Goal: Task Accomplishment & Management: Use online tool/utility

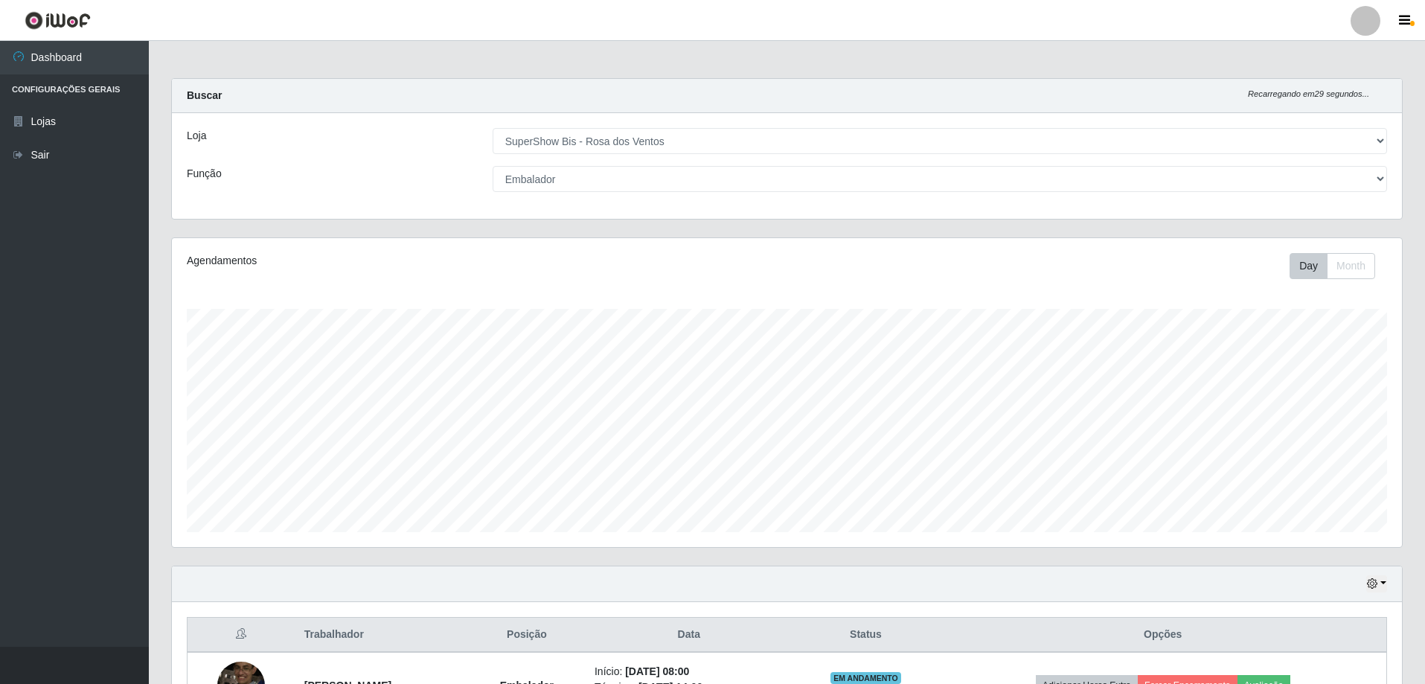
select select "60"
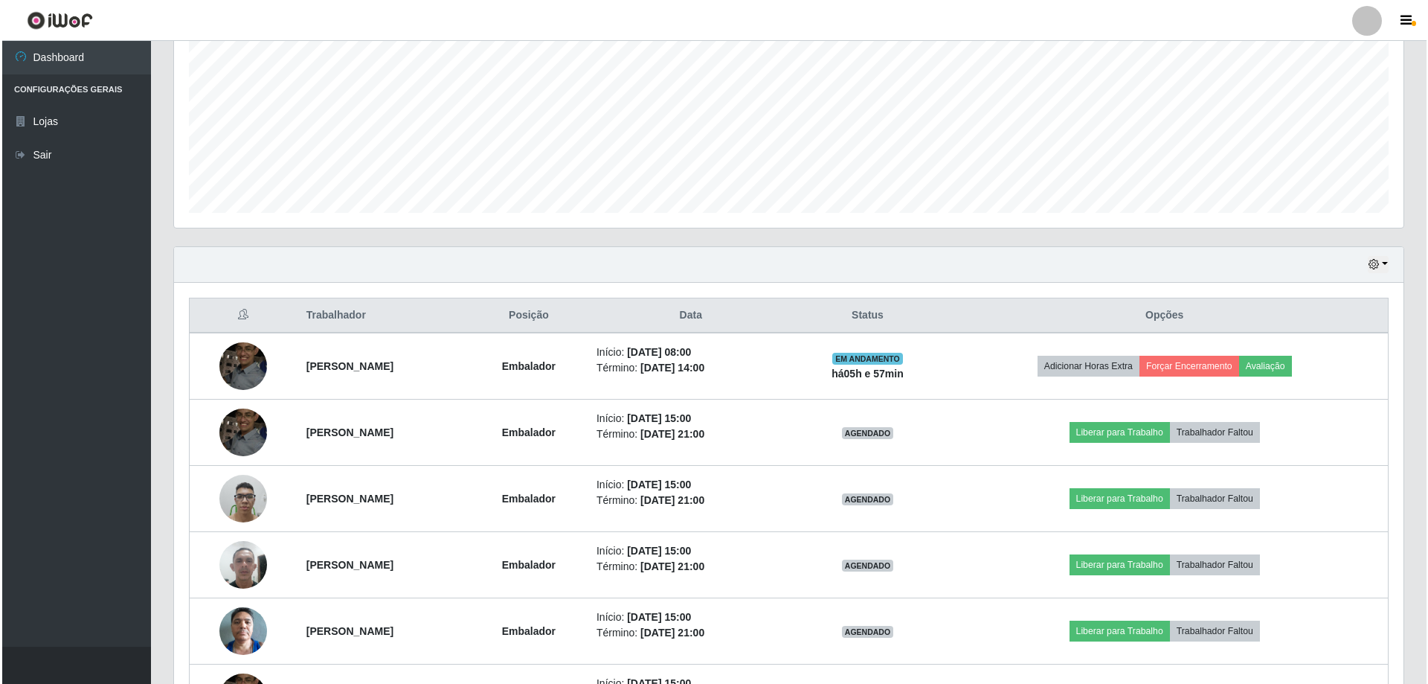
scroll to position [411, 0]
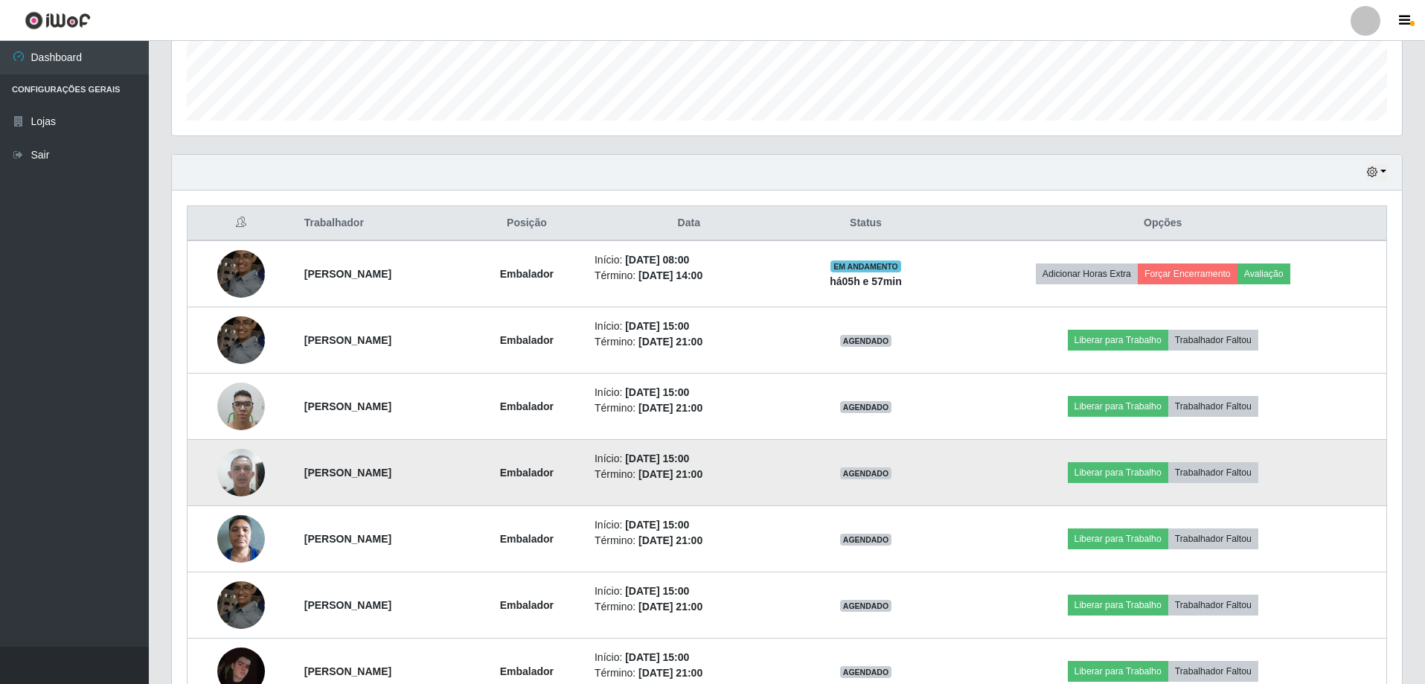
click at [222, 472] on img at bounding box center [241, 471] width 48 height 63
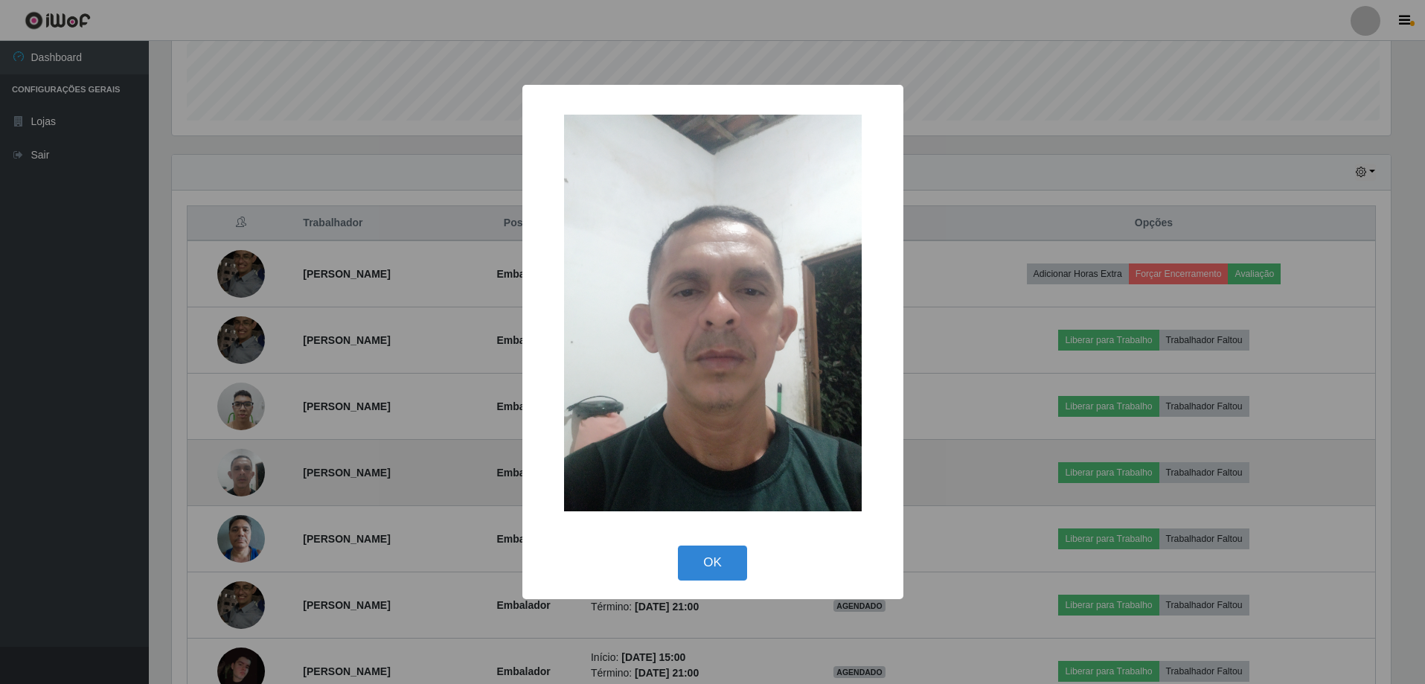
scroll to position [309, 1222]
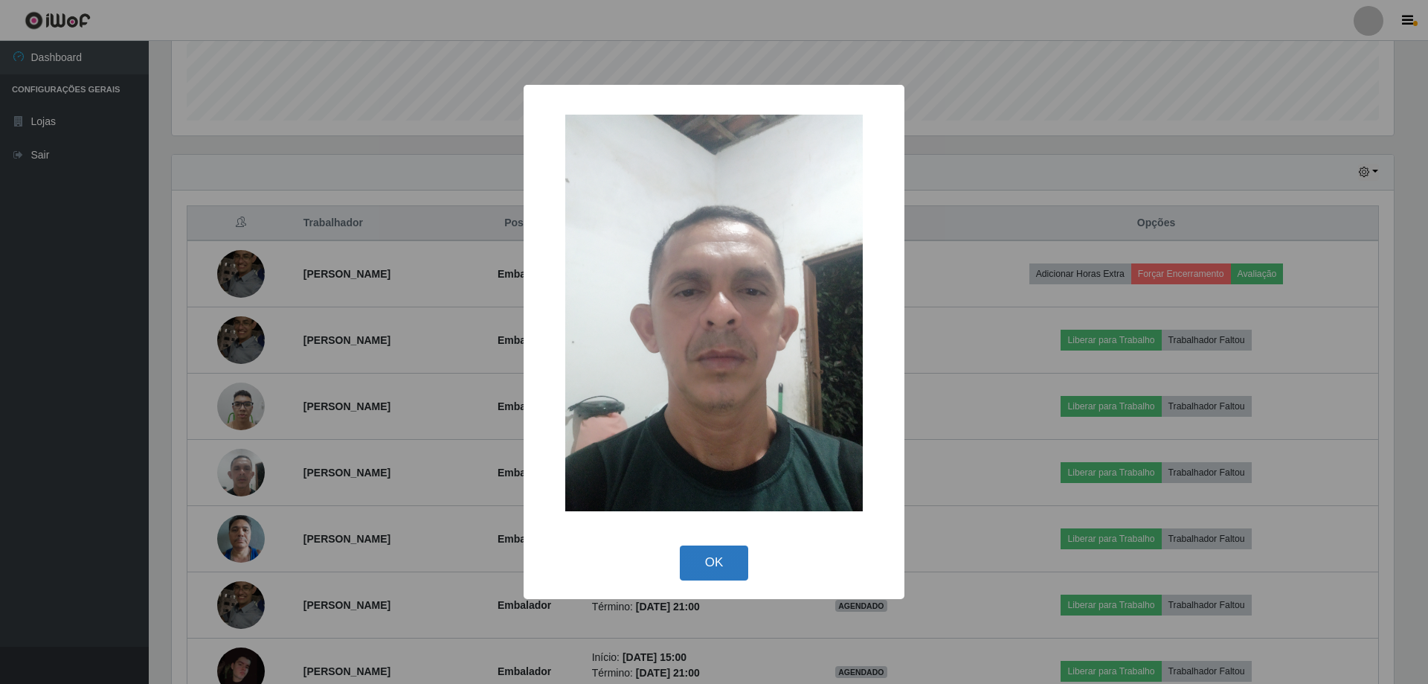
click at [691, 577] on button "OK" at bounding box center [714, 562] width 69 height 35
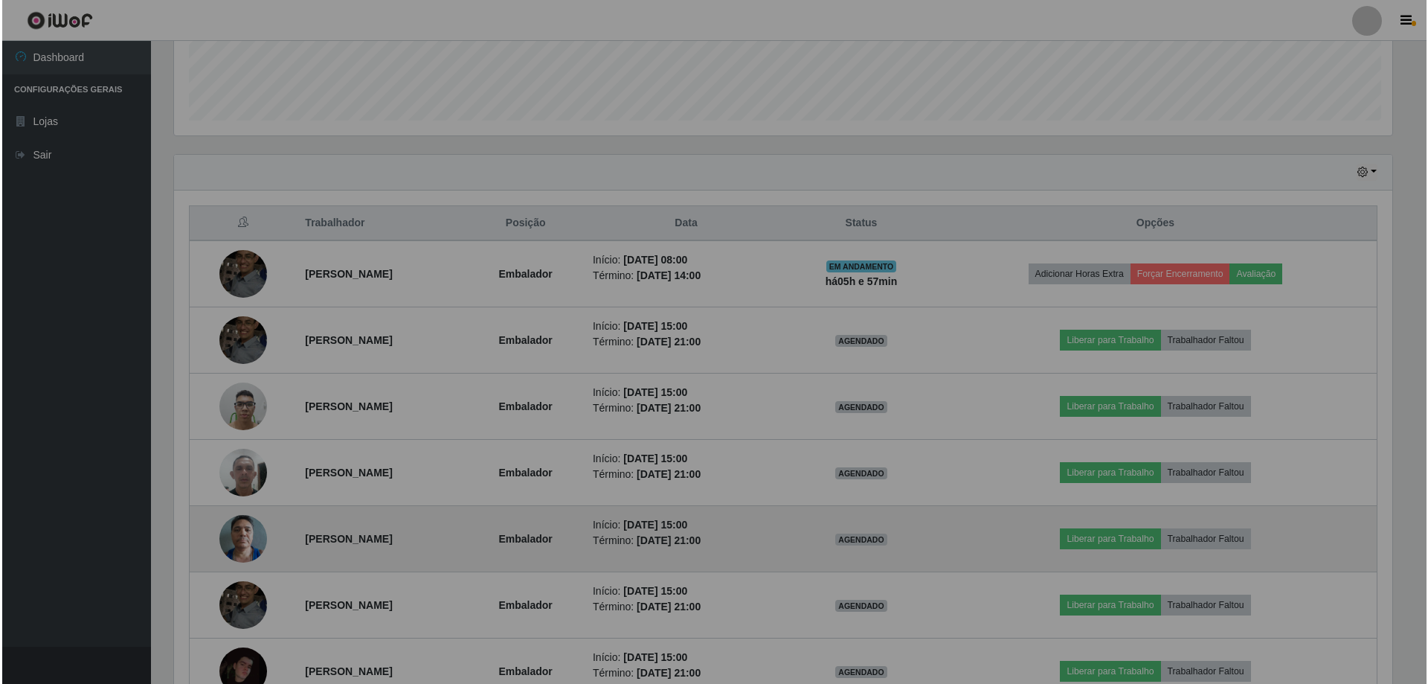
scroll to position [309, 1230]
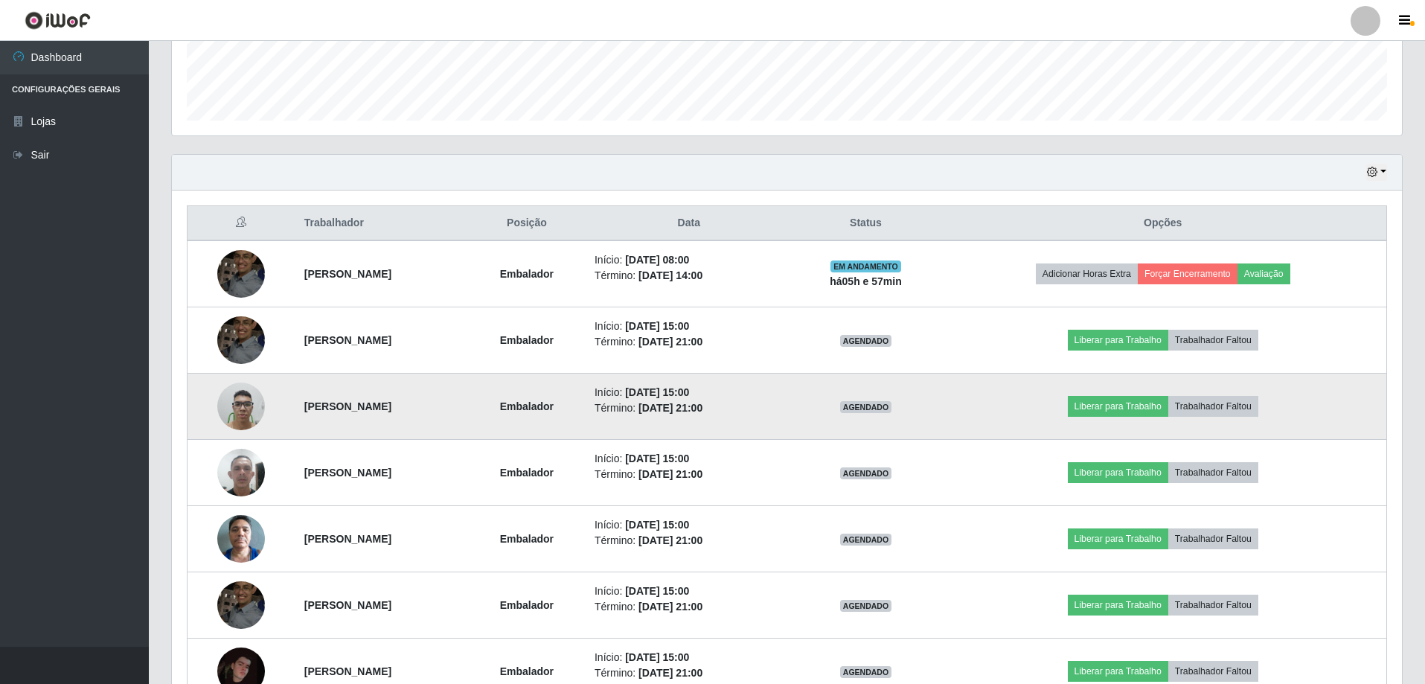
click at [244, 402] on img at bounding box center [241, 405] width 48 height 63
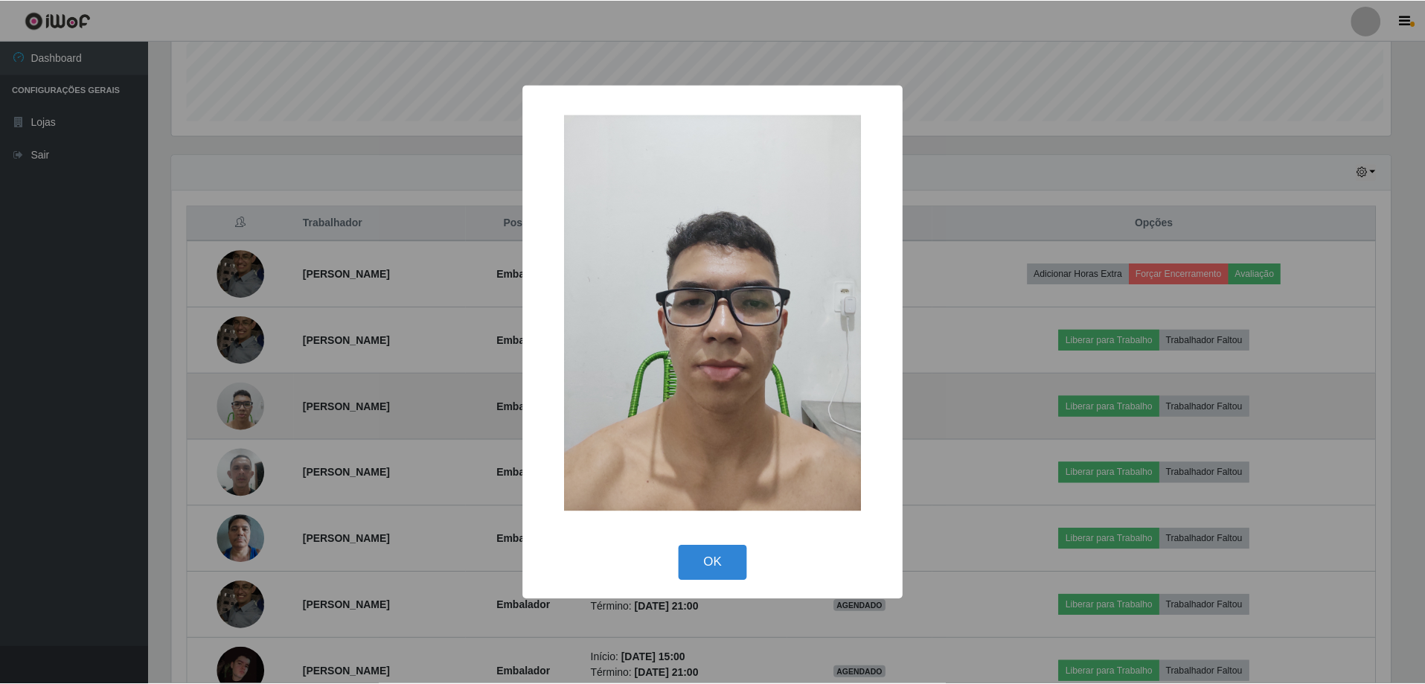
scroll to position [309, 1222]
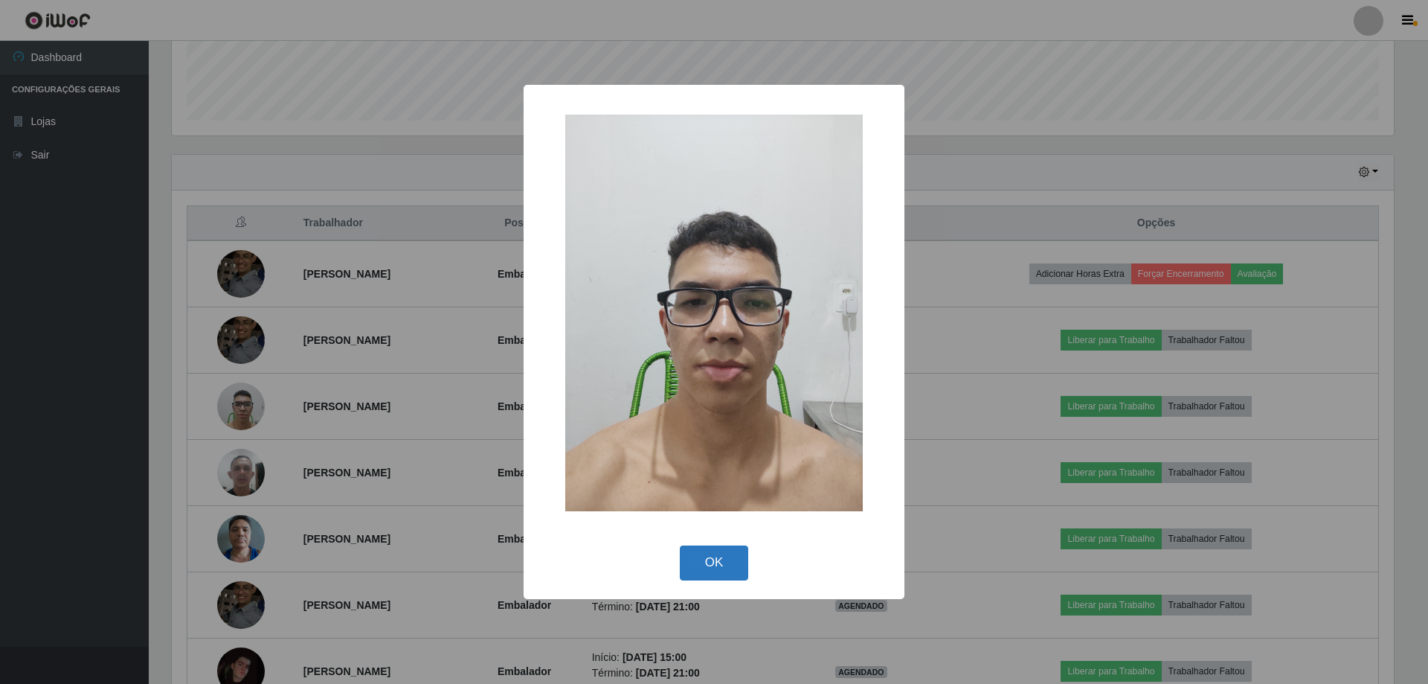
click at [701, 548] on button "OK" at bounding box center [714, 562] width 69 height 35
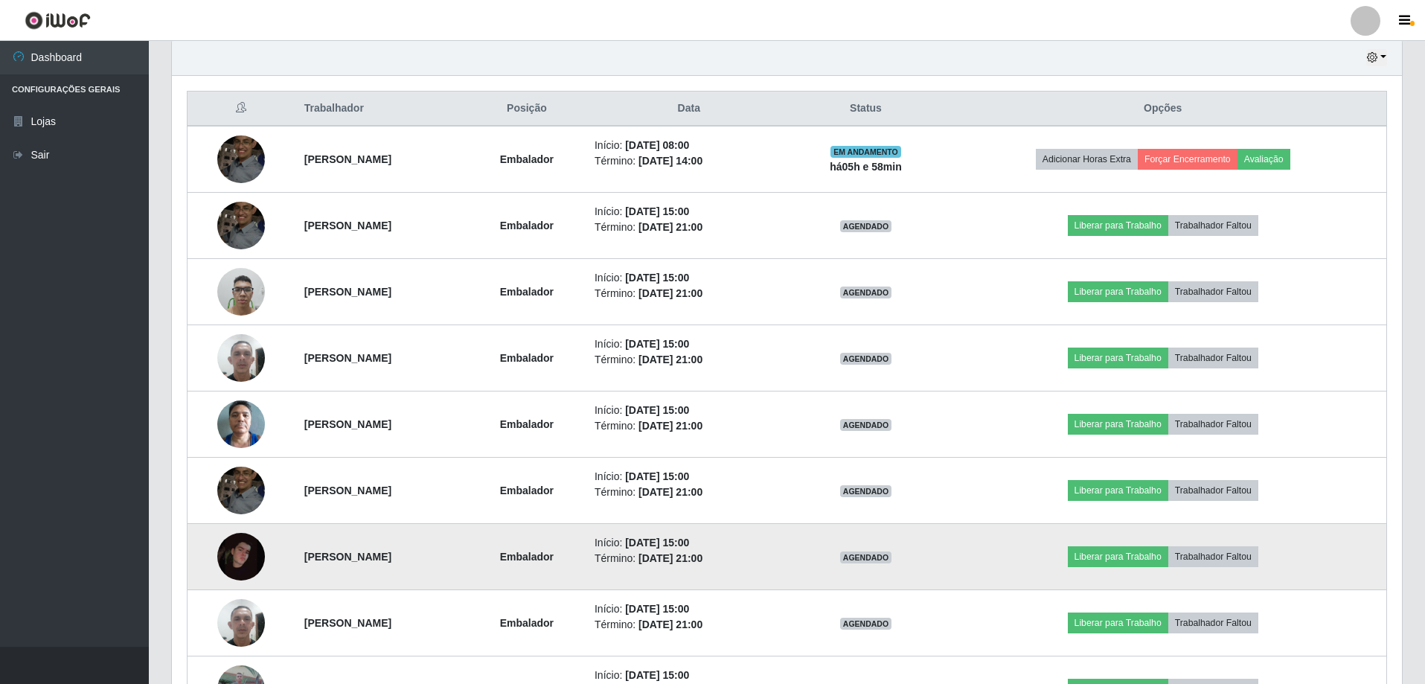
scroll to position [560, 0]
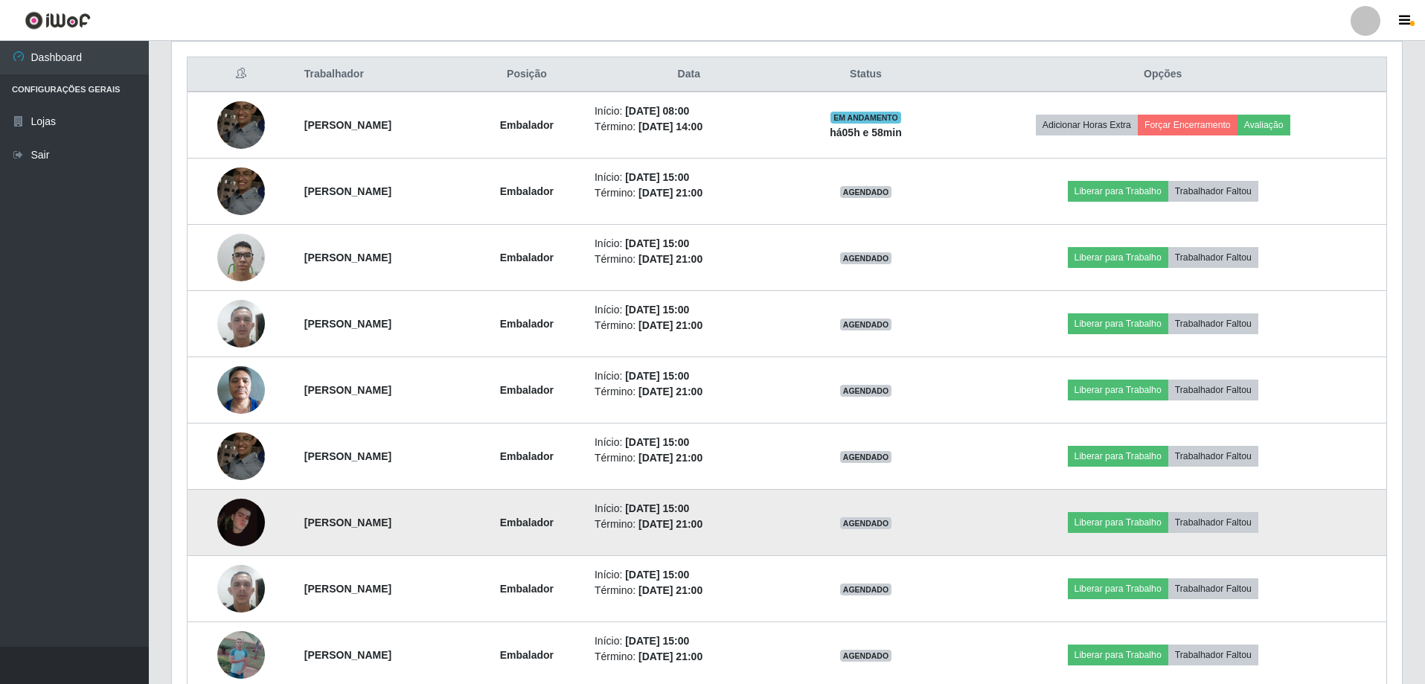
click at [238, 510] on img at bounding box center [241, 522] width 48 height 48
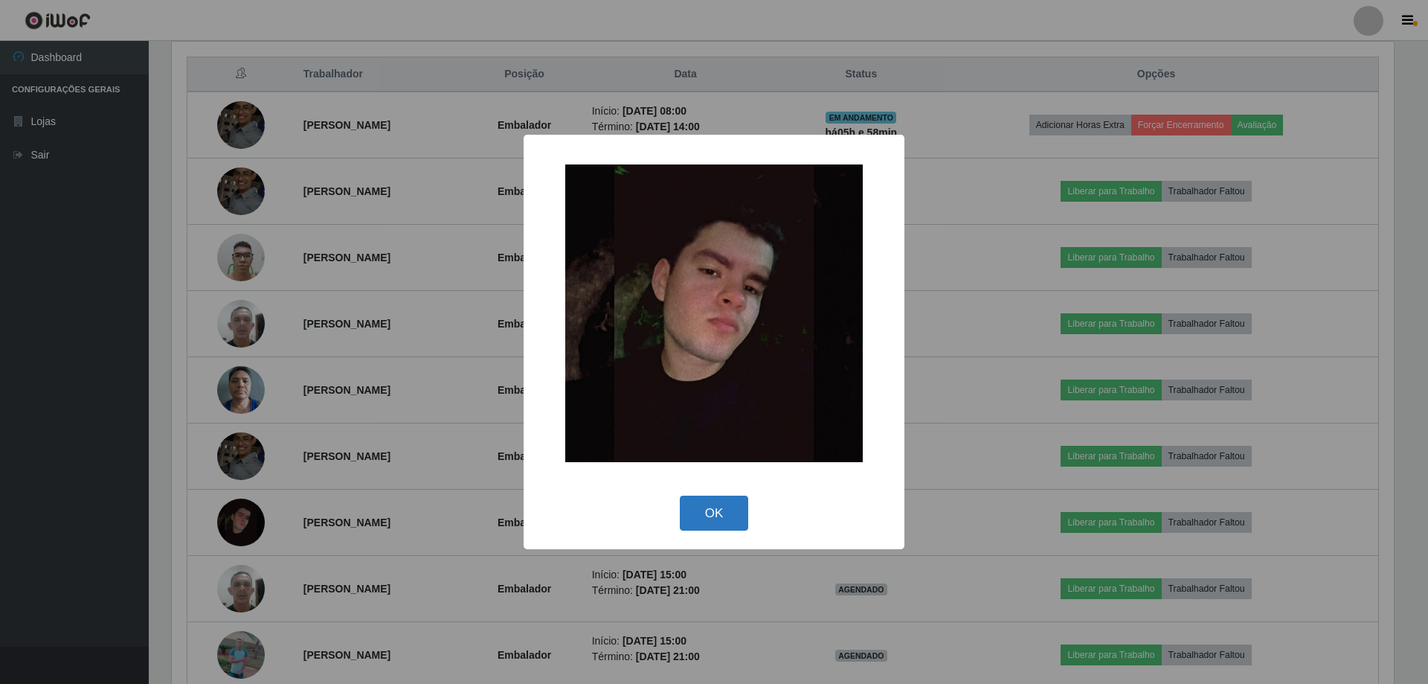
click at [697, 517] on button "OK" at bounding box center [714, 512] width 69 height 35
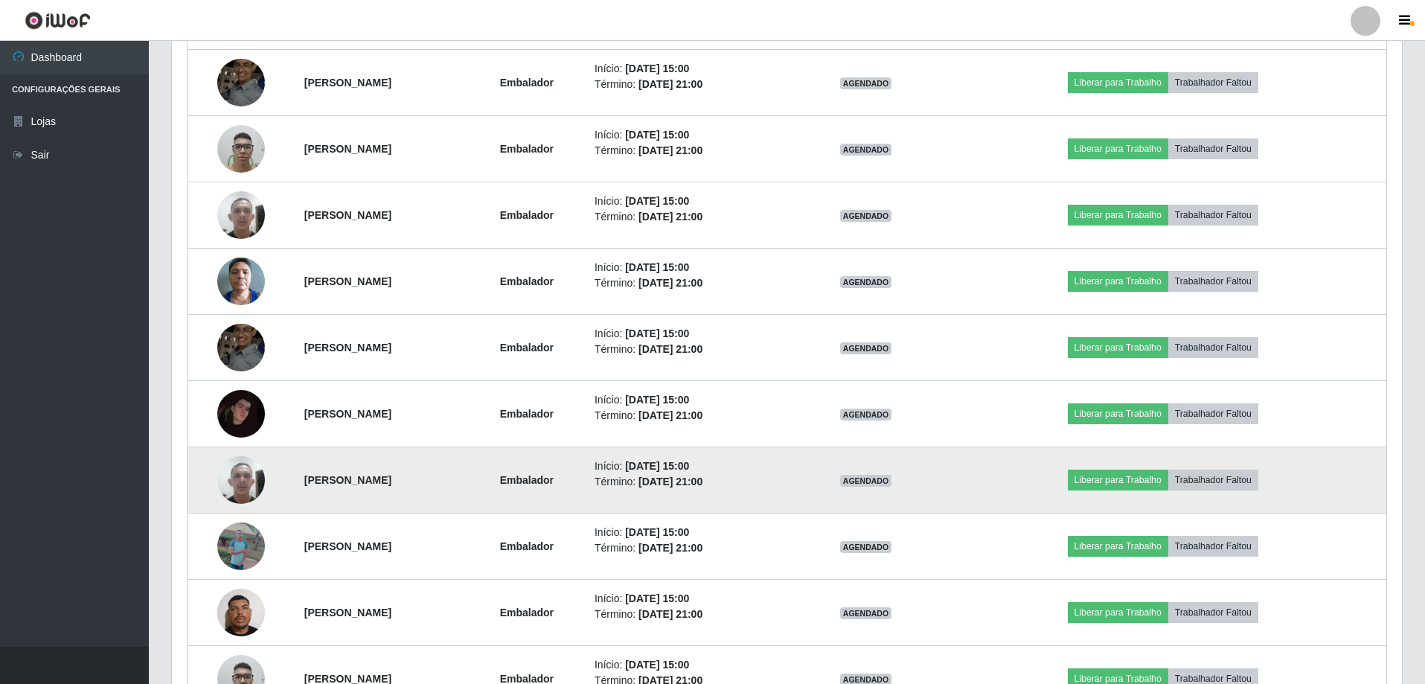
scroll to position [709, 0]
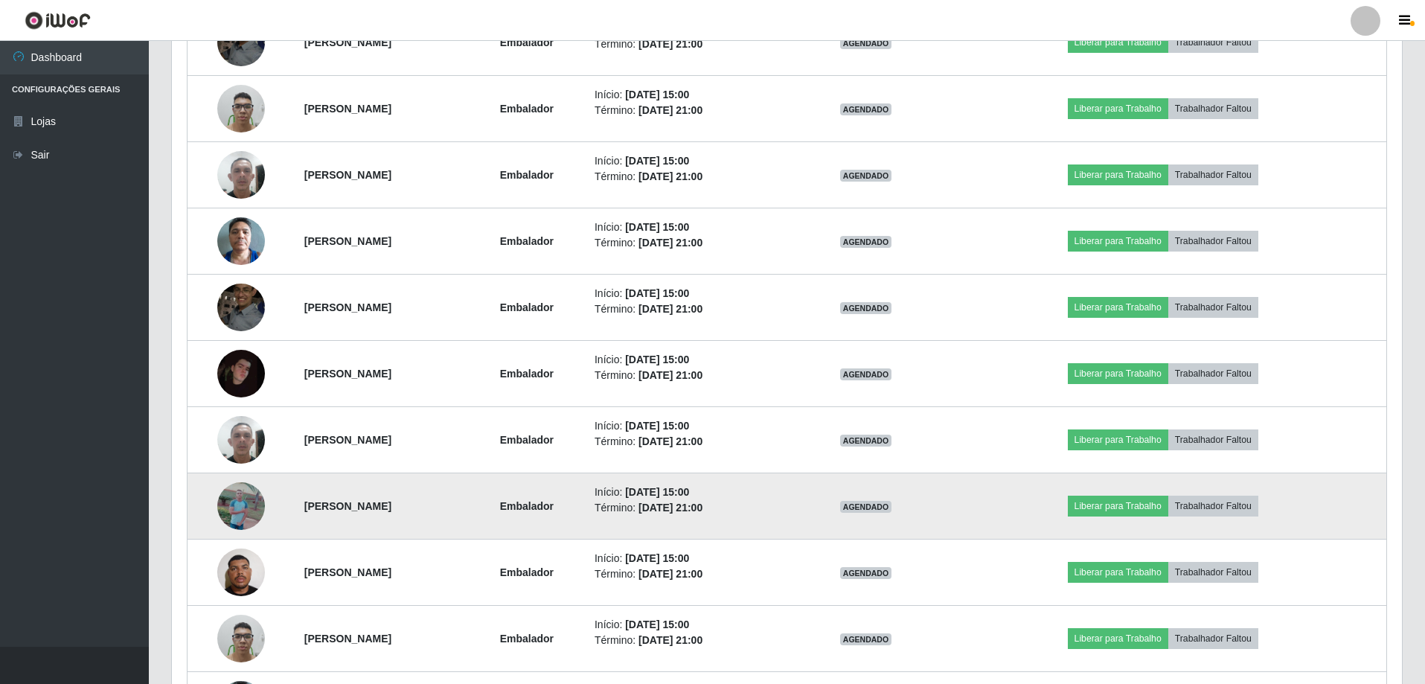
click at [244, 482] on td at bounding box center [241, 506] width 108 height 66
click at [248, 488] on img at bounding box center [241, 505] width 48 height 106
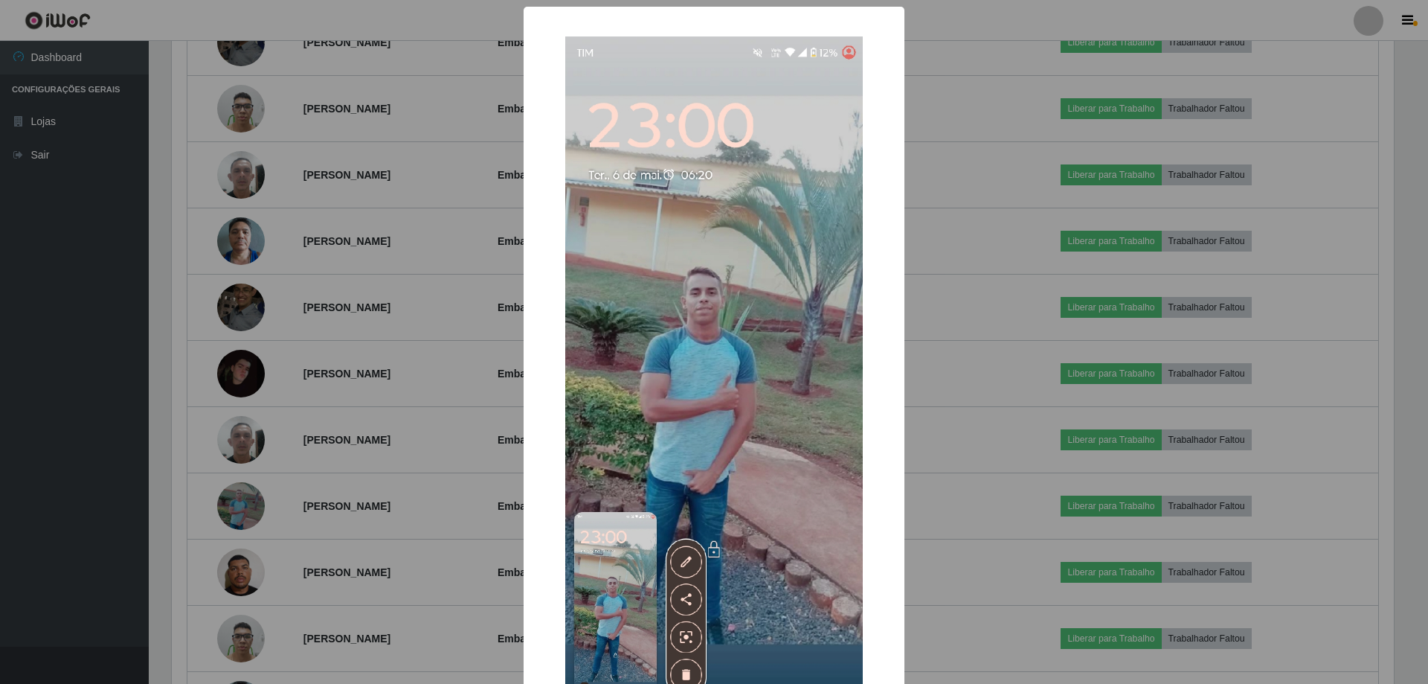
click at [959, 452] on div "× OK Cancel" at bounding box center [714, 342] width 1428 height 684
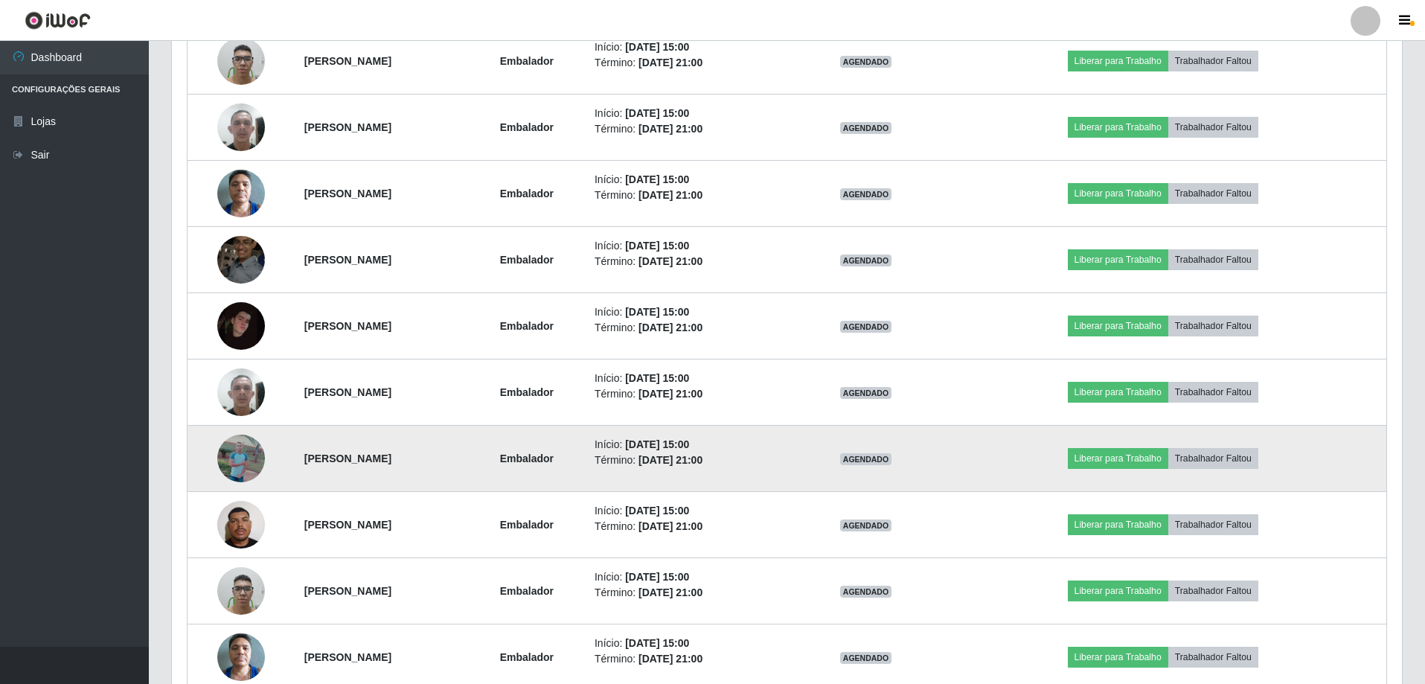
scroll to position [783, 0]
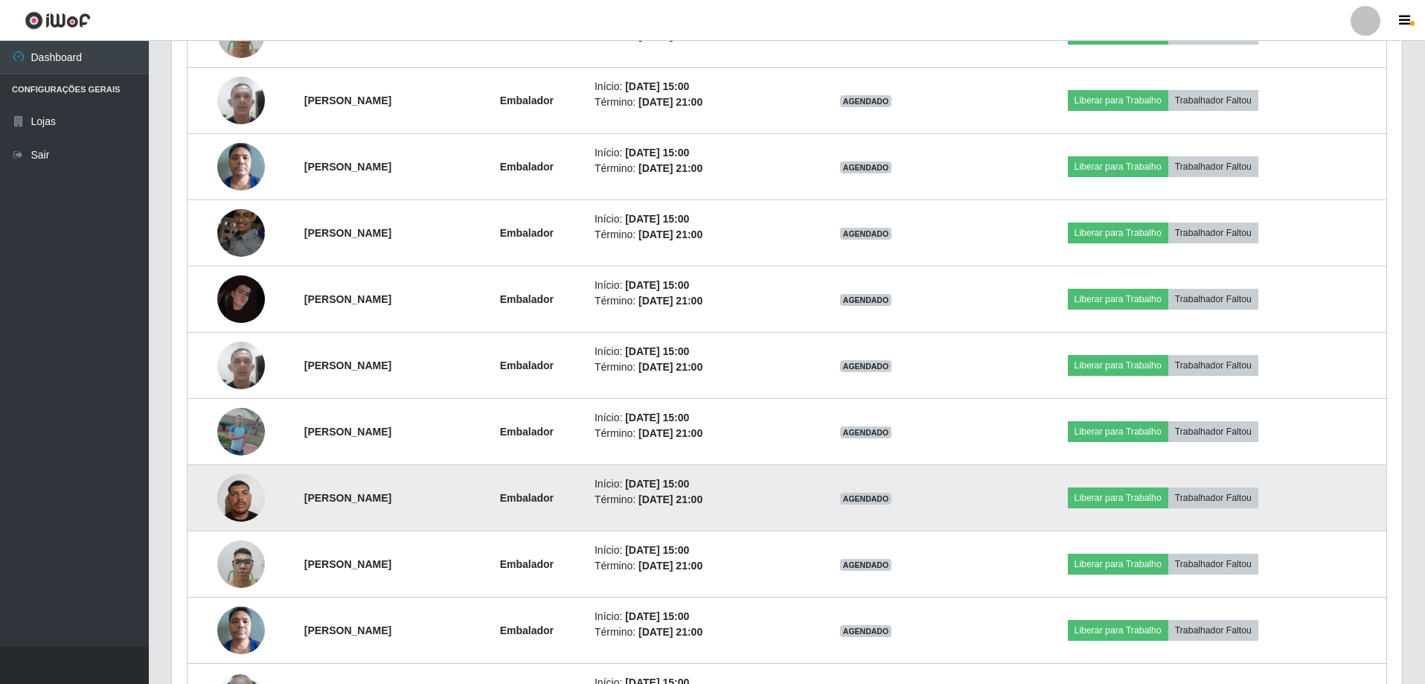
click at [217, 498] on img at bounding box center [241, 497] width 48 height 63
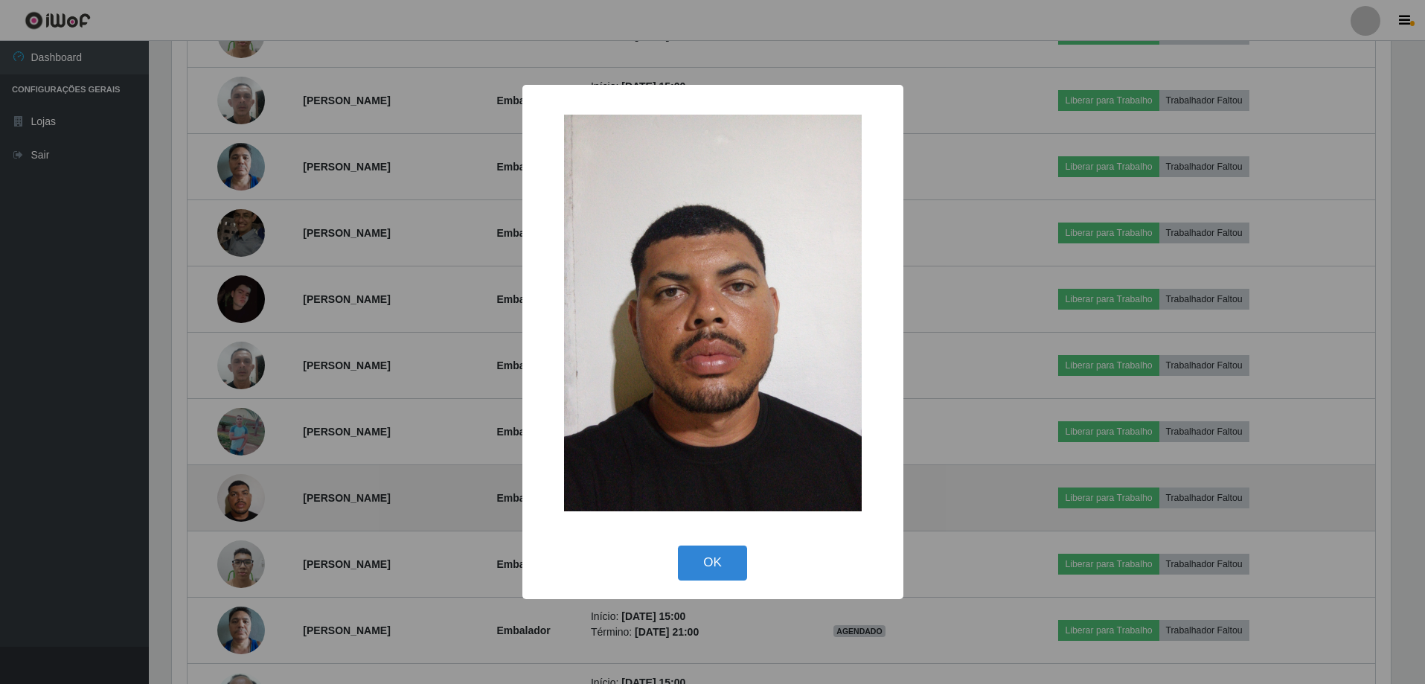
scroll to position [309, 1222]
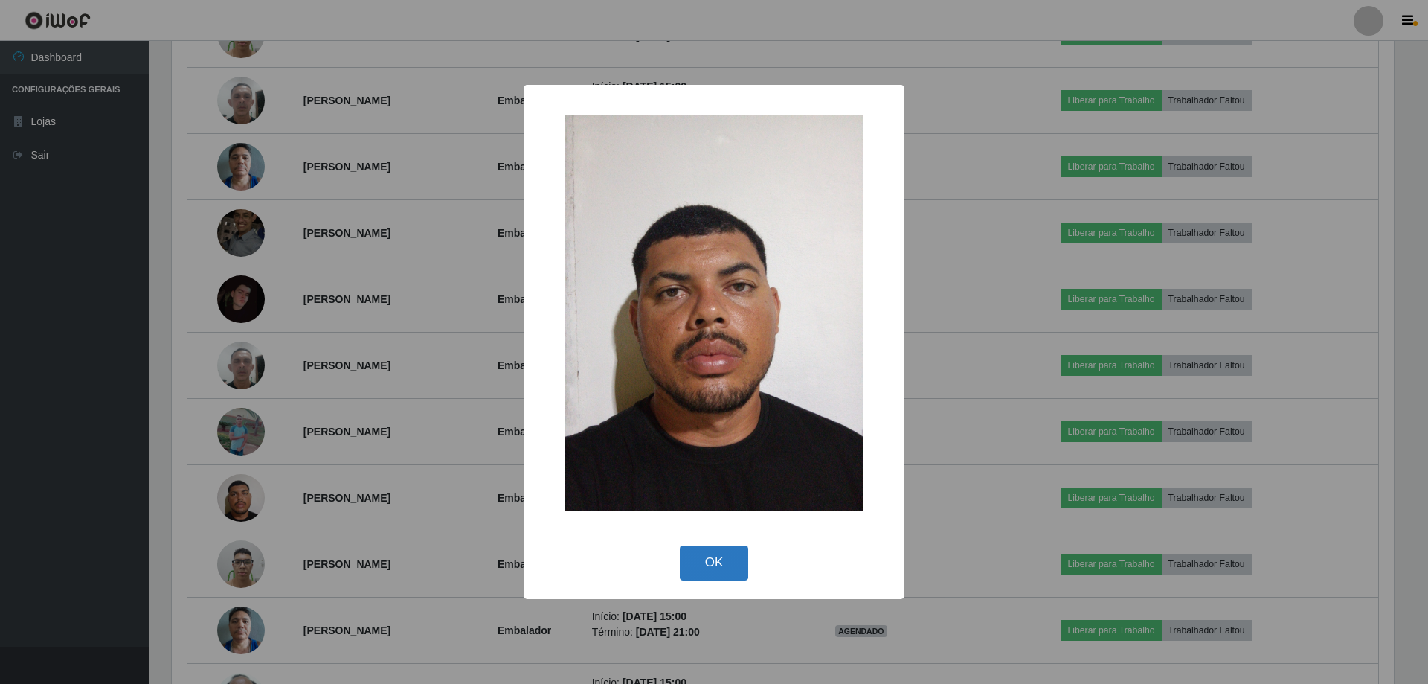
click at [722, 553] on button "OK" at bounding box center [714, 562] width 69 height 35
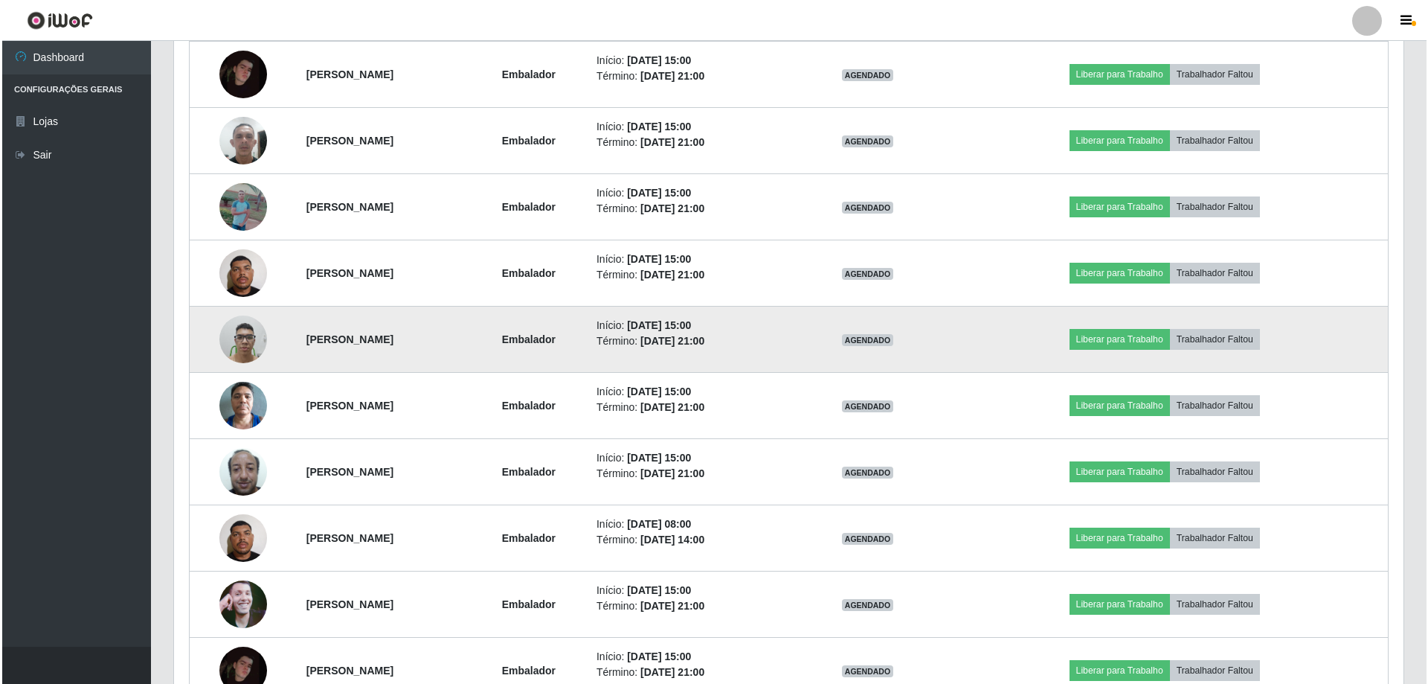
scroll to position [1081, 0]
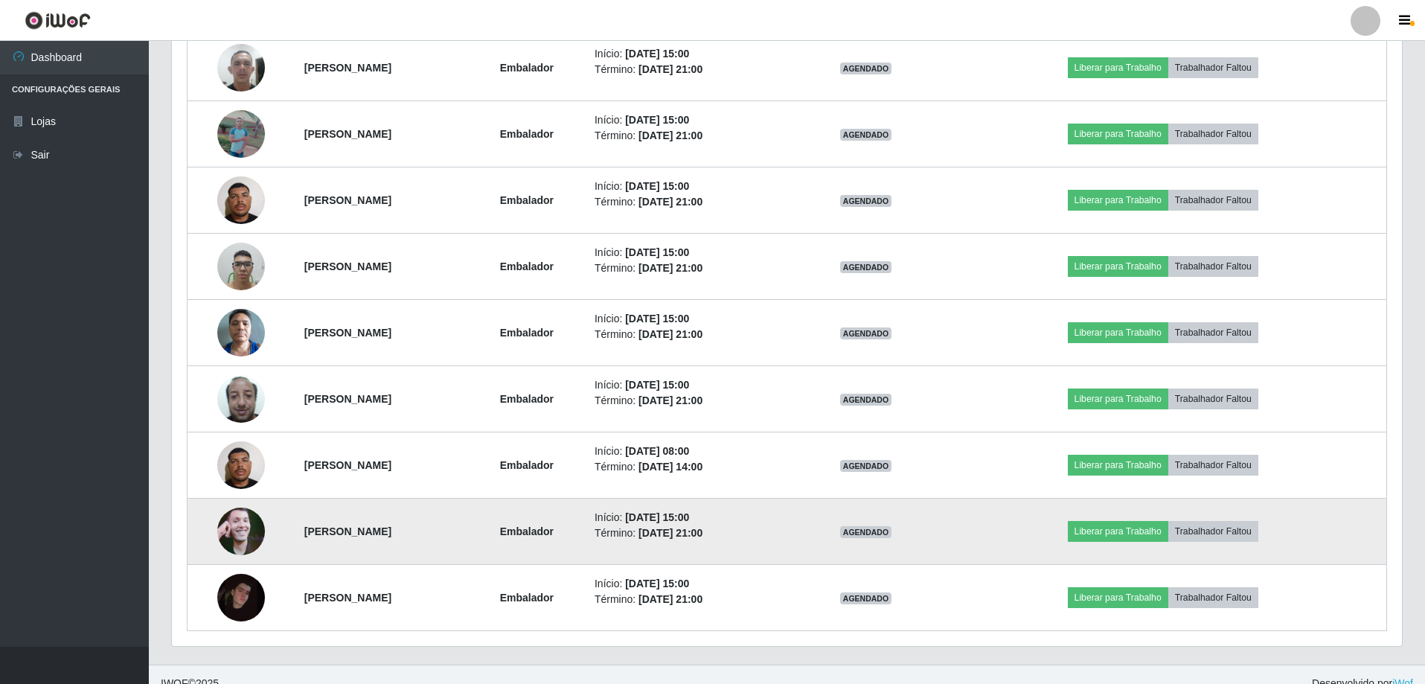
click at [228, 524] on img at bounding box center [241, 531] width 48 height 85
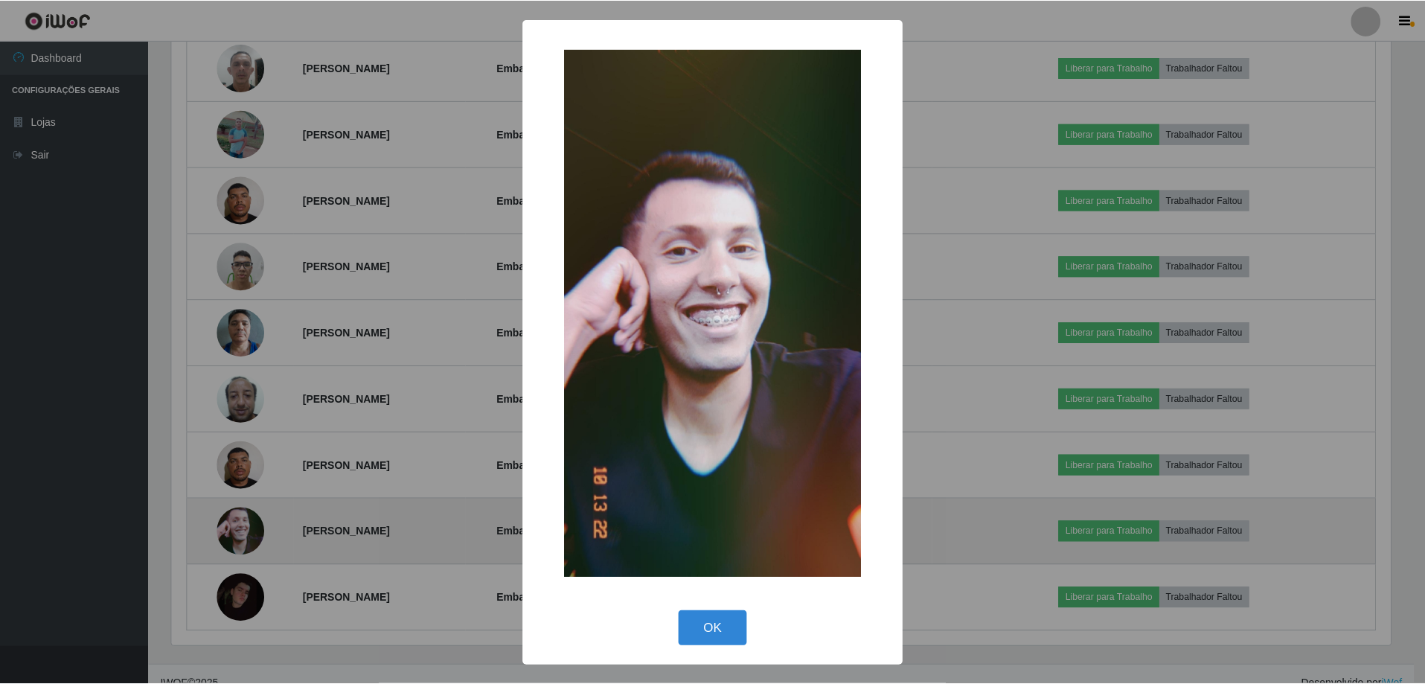
scroll to position [309, 1222]
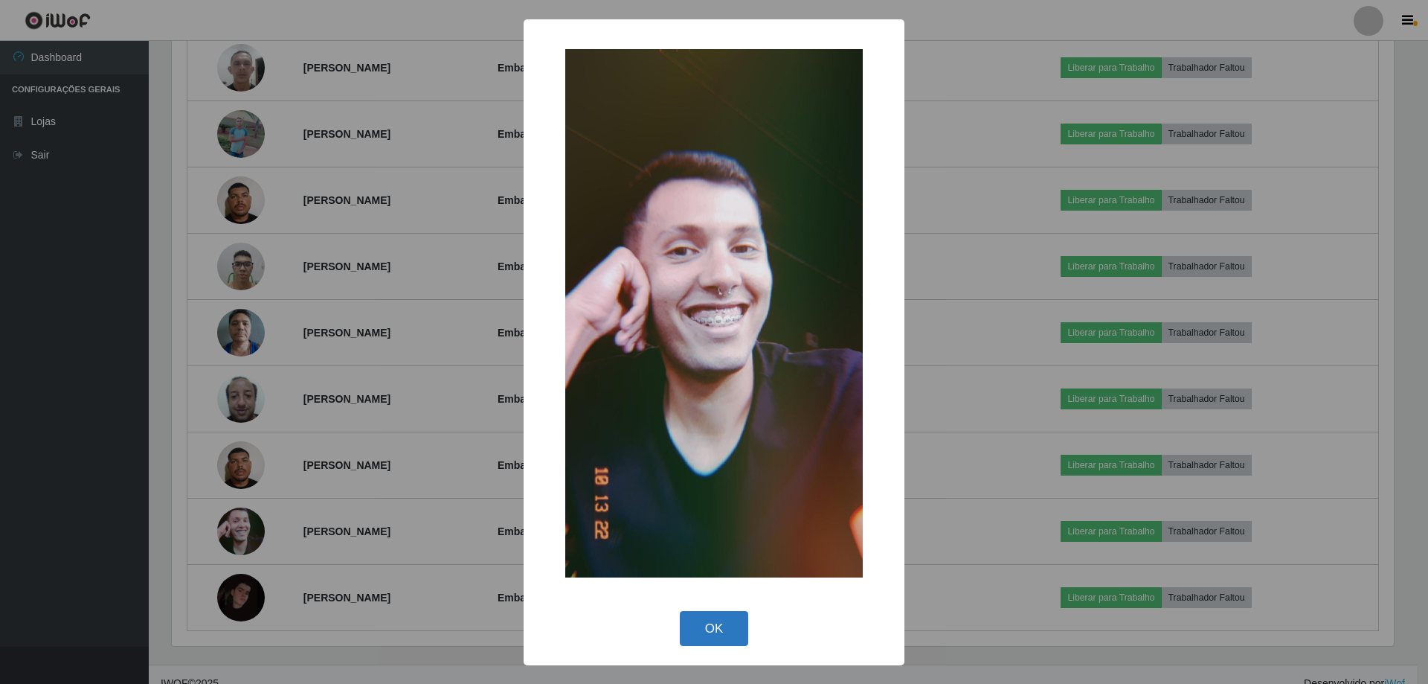
click at [710, 637] on button "OK" at bounding box center [714, 628] width 69 height 35
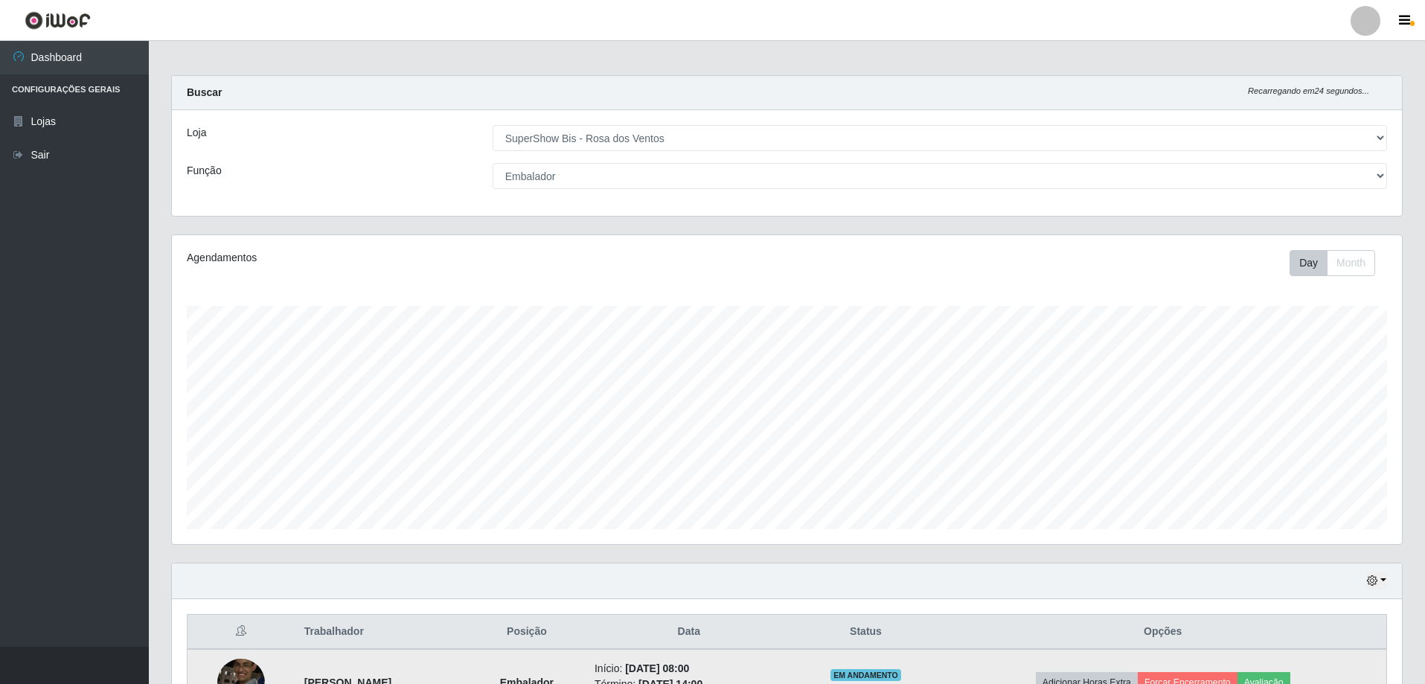
scroll to position [0, 0]
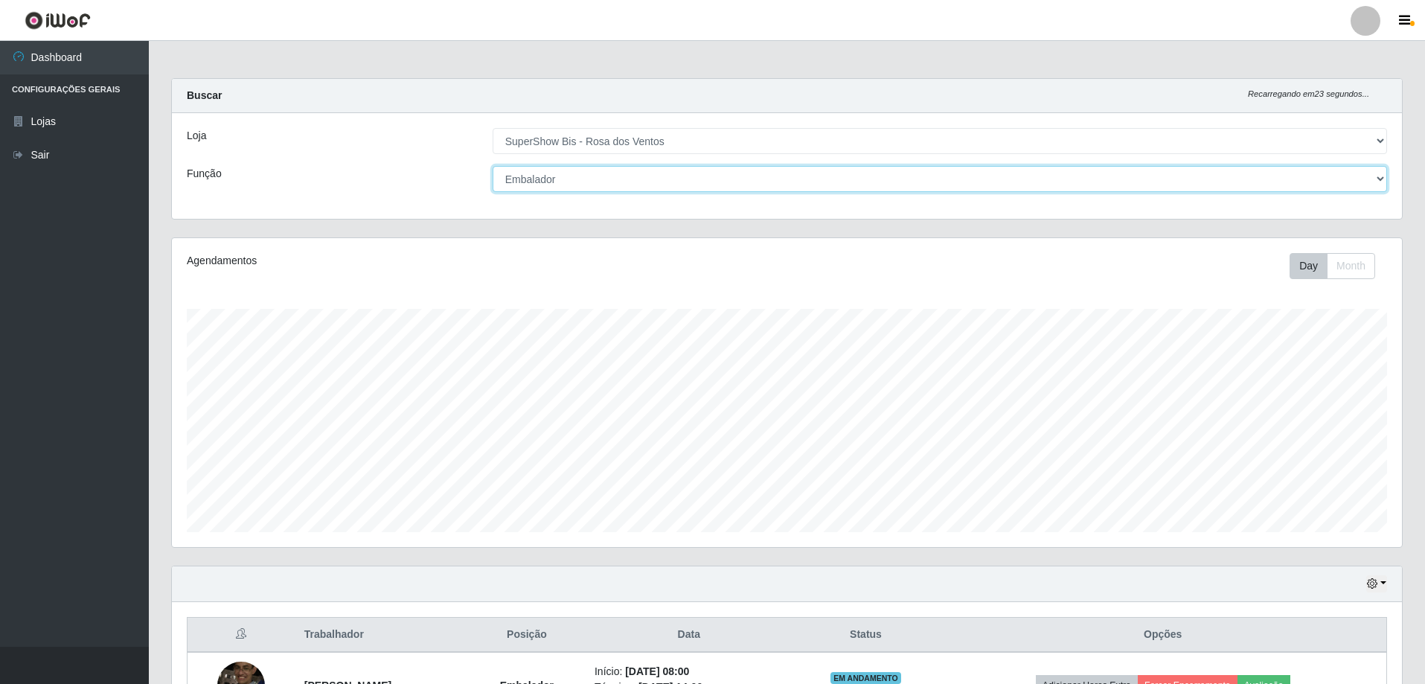
click at [783, 189] on select "[Selecione...] ASG ASG + ASG ++ Auxiliar de Cozinha Balconista de Açougue Balco…" at bounding box center [939, 179] width 894 height 26
click at [492, 166] on select "[Selecione...] ASG ASG + ASG ++ Auxiliar de Cozinha Balconista de Açougue Balco…" at bounding box center [939, 179] width 894 height 26
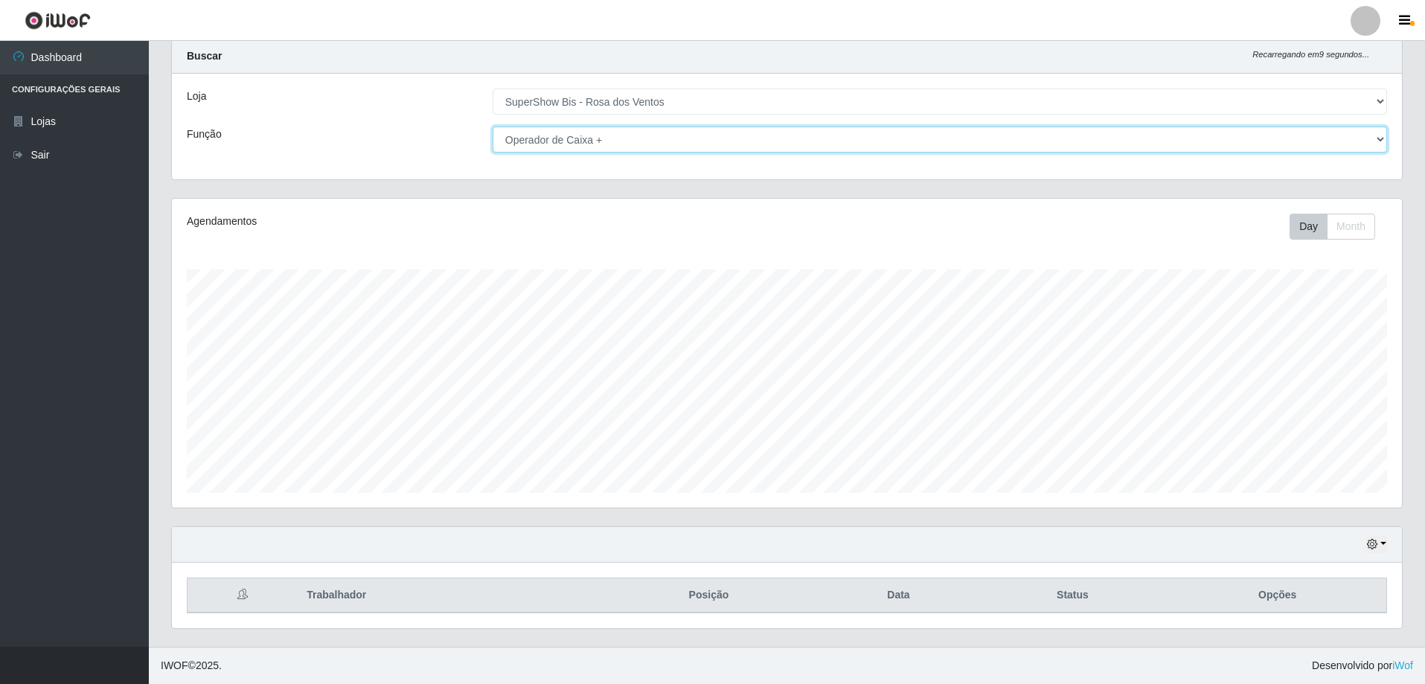
click at [708, 131] on select "[Selecione...] ASG ASG + ASG ++ Auxiliar de Cozinha Balconista de Açougue Balco…" at bounding box center [939, 139] width 894 height 26
click at [492, 126] on select "[Selecione...] ASG ASG + ASG ++ Auxiliar de Cozinha Balconista de Açougue Balco…" at bounding box center [939, 139] width 894 height 26
click at [687, 146] on select "[Selecione...] ASG ASG + ASG ++ Auxiliar de Cozinha Balconista de Açougue Balco…" at bounding box center [939, 139] width 894 height 26
click at [492, 126] on select "[Selecione...] ASG ASG + ASG ++ Auxiliar de Cozinha Balconista de Açougue Balco…" at bounding box center [939, 139] width 894 height 26
click at [640, 145] on select "[Selecione...] ASG ASG + ASG ++ Auxiliar de Cozinha Balconista de Açougue Balco…" at bounding box center [939, 139] width 894 height 26
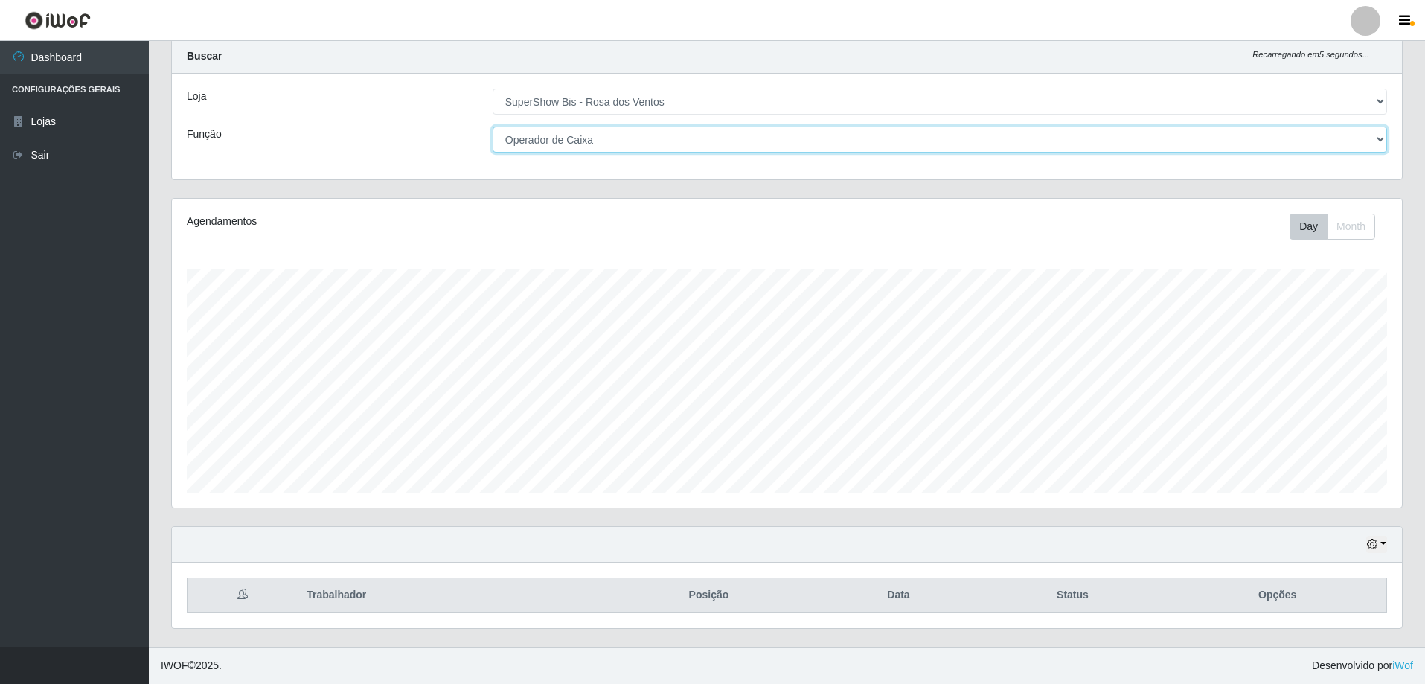
click at [492, 126] on select "[Selecione...] ASG ASG + ASG ++ Auxiliar de Cozinha Balconista de Açougue Balco…" at bounding box center [939, 139] width 894 height 26
click at [640, 134] on select "[Selecione...] ASG ASG + ASG ++ Auxiliar de Cozinha Balconista de Açougue Balco…" at bounding box center [939, 139] width 894 height 26
select select "1"
click at [492, 126] on select "[Selecione...] ASG ASG + ASG ++ Auxiliar de Cozinha Balconista de Açougue Balco…" at bounding box center [939, 139] width 894 height 26
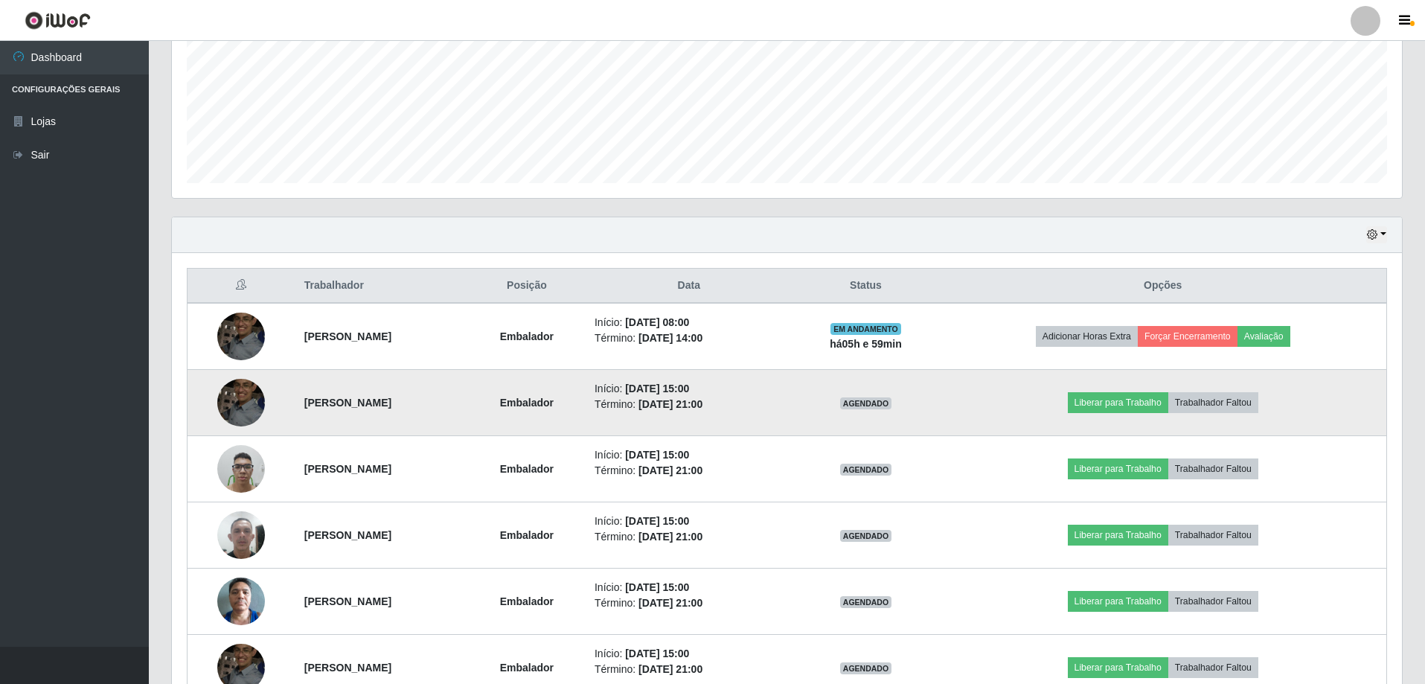
scroll to position [337, 0]
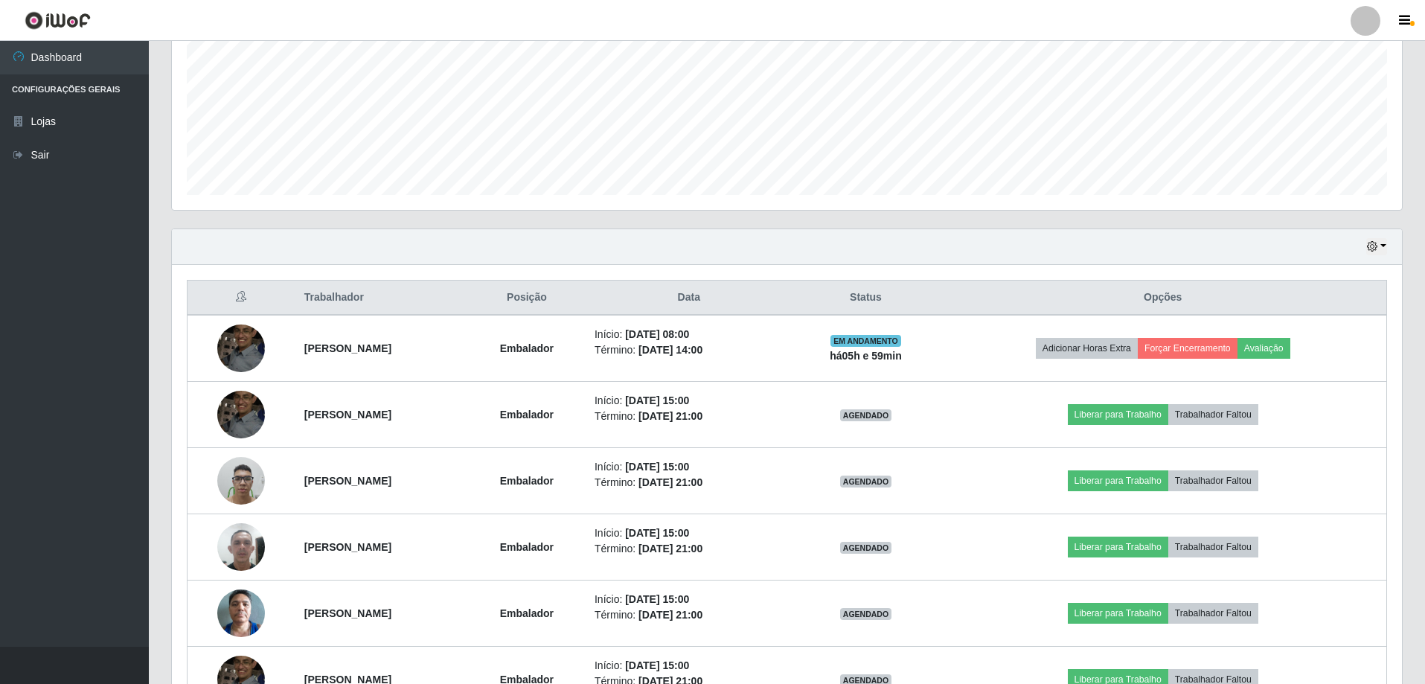
click at [1360, 255] on div "Hoje 1 dia 3 dias 1 Semana Não encerrados" at bounding box center [787, 247] width 1230 height 36
click at [1375, 251] on icon "button" at bounding box center [1372, 246] width 10 height 10
click at [1291, 278] on button "Hoje" at bounding box center [1327, 272] width 118 height 31
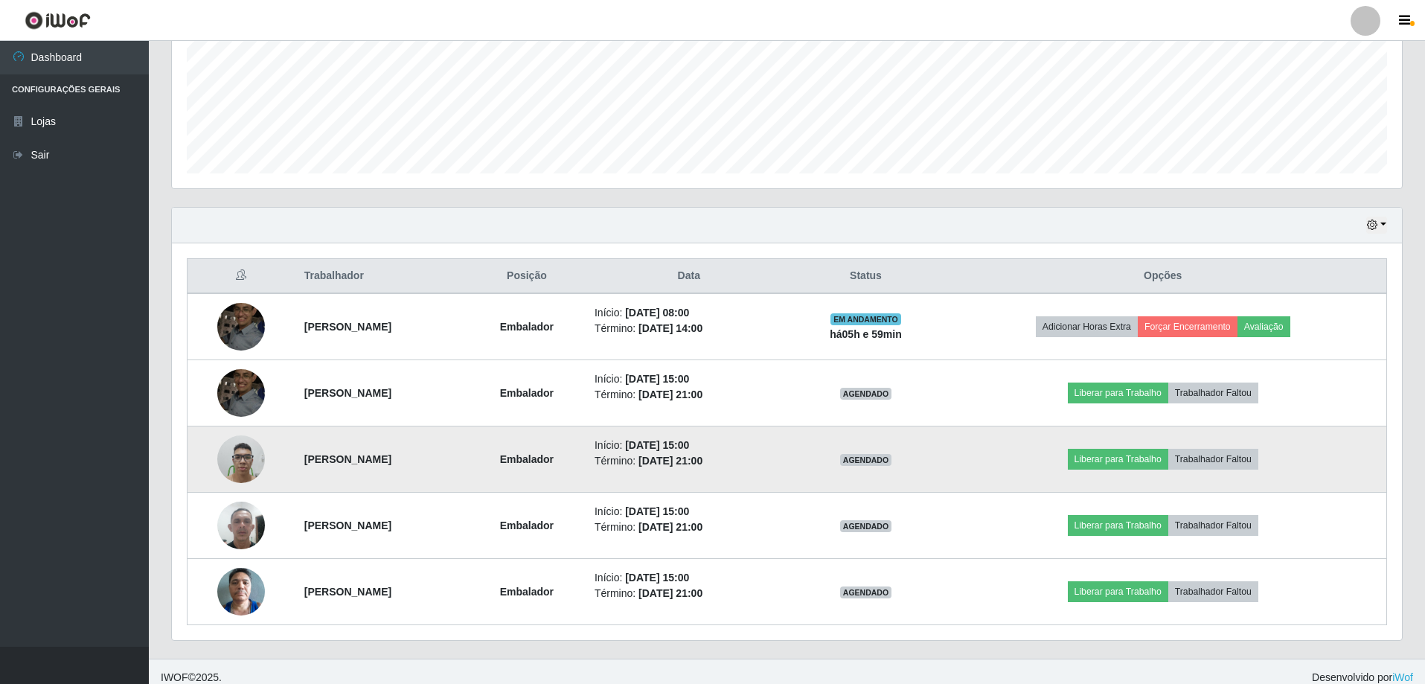
scroll to position [370, 0]
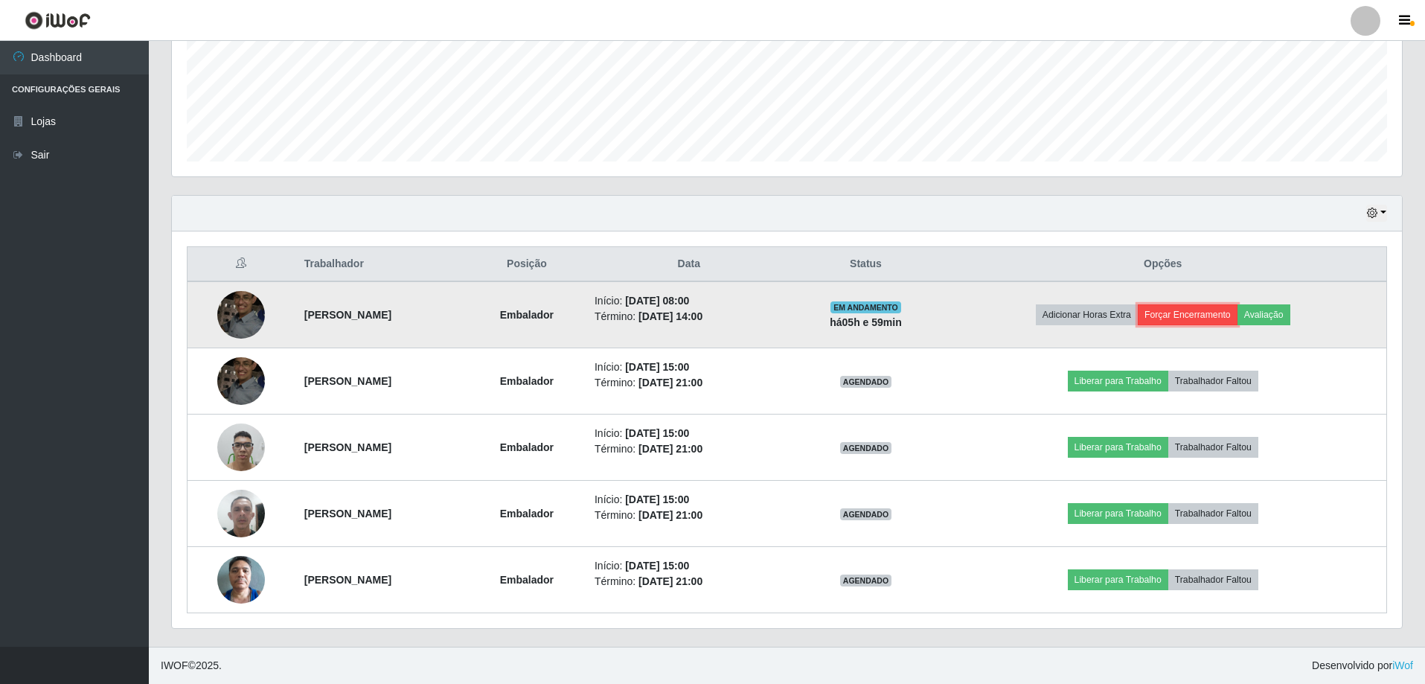
click at [1221, 312] on button "Forçar Encerramento" at bounding box center [1187, 314] width 100 height 21
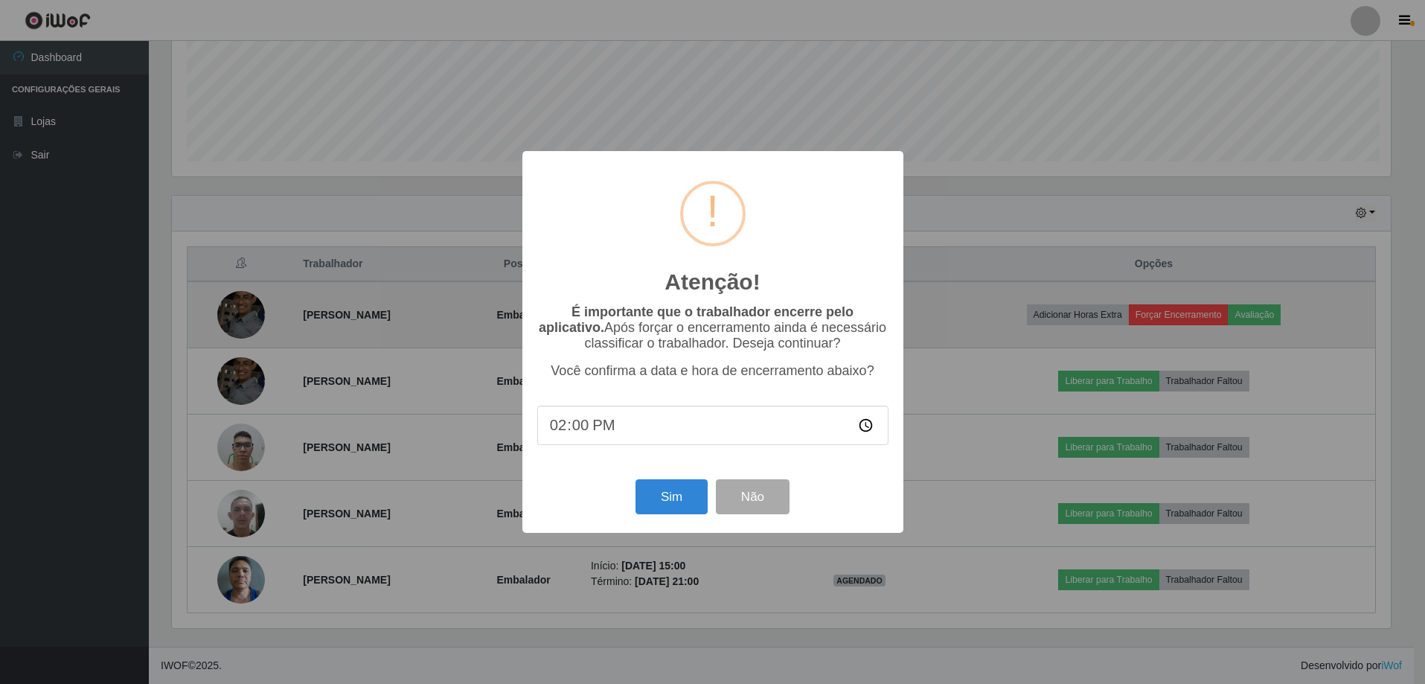
scroll to position [309, 1222]
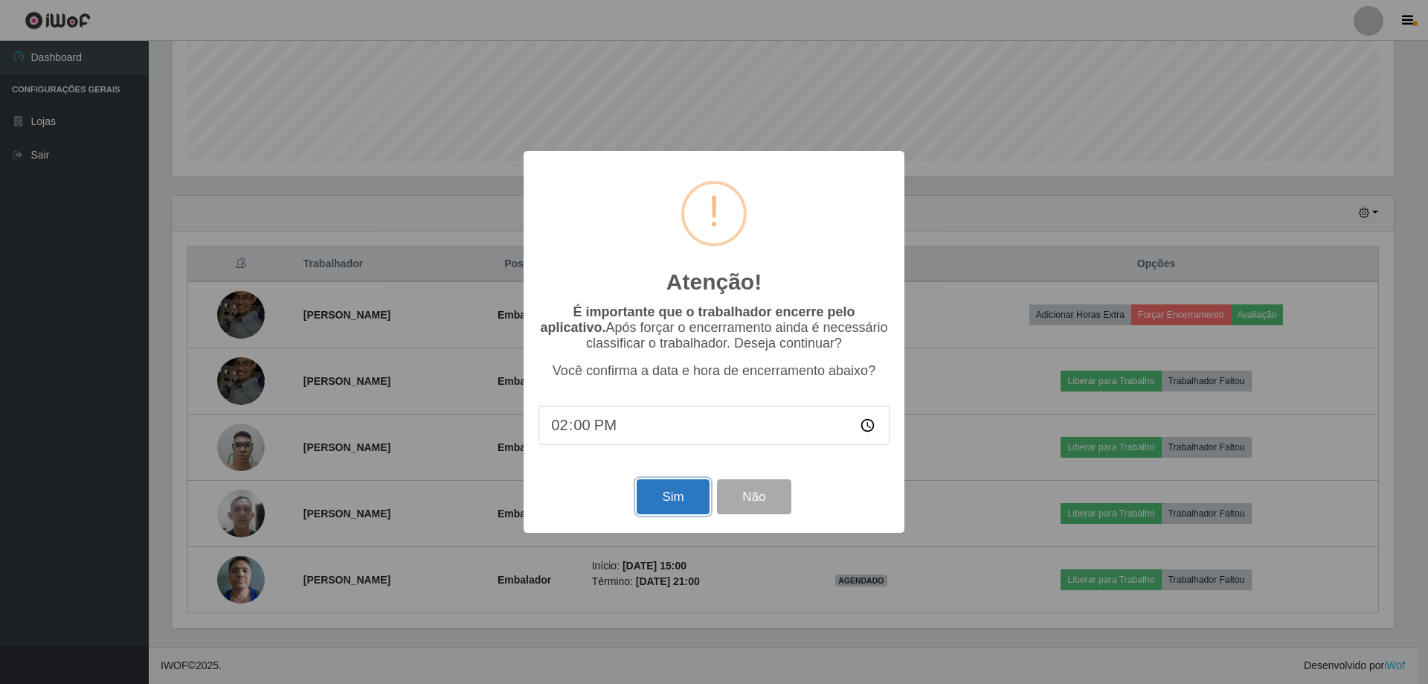
click at [665, 514] on button "Sim" at bounding box center [673, 496] width 72 height 35
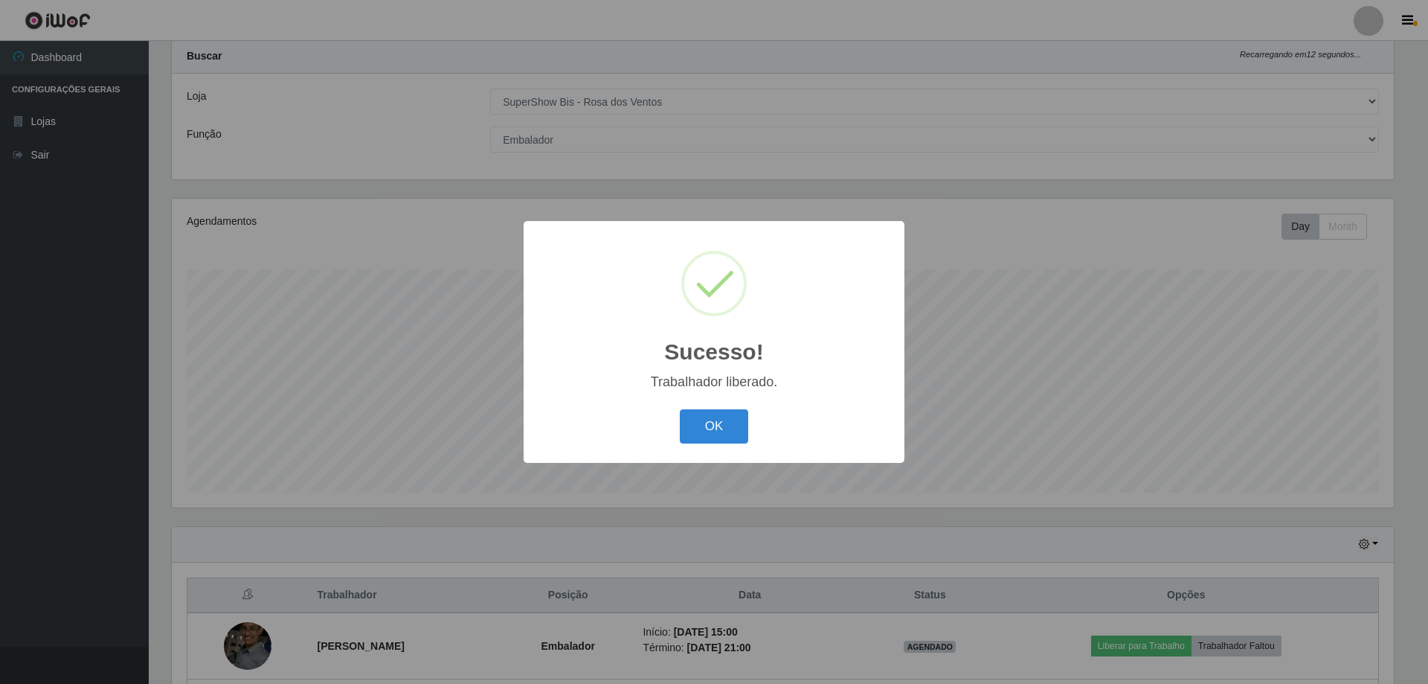
click at [756, 418] on div "OK Cancel" at bounding box center [714, 426] width 351 height 42
click at [703, 427] on button "OK" at bounding box center [714, 426] width 69 height 35
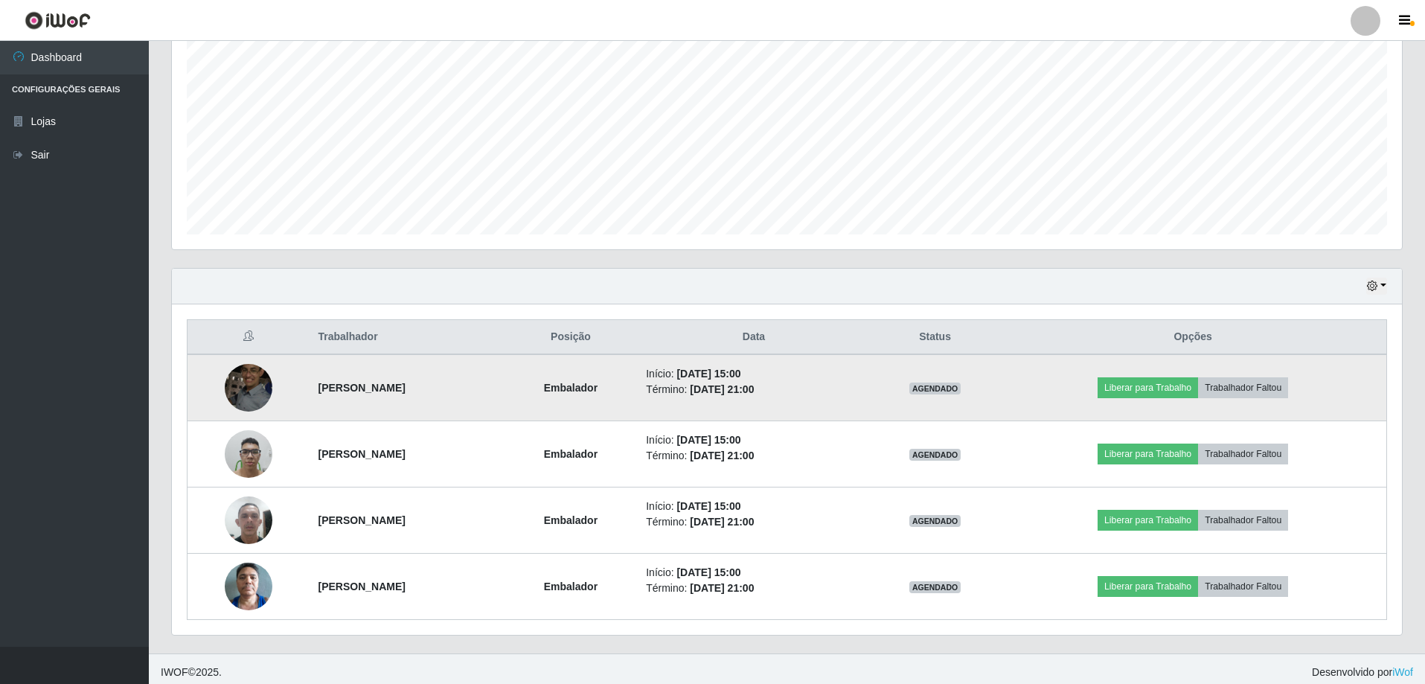
scroll to position [304, 0]
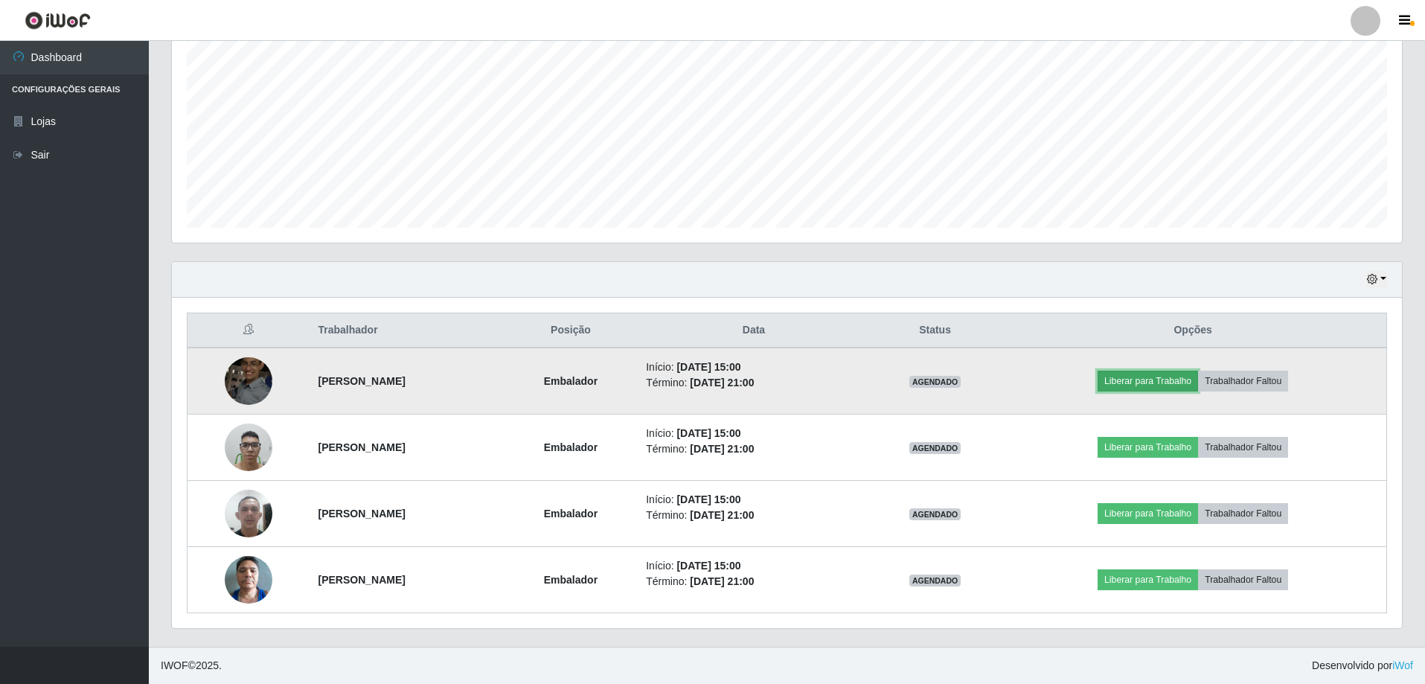
click at [1183, 373] on button "Liberar para Trabalho" at bounding box center [1147, 380] width 100 height 21
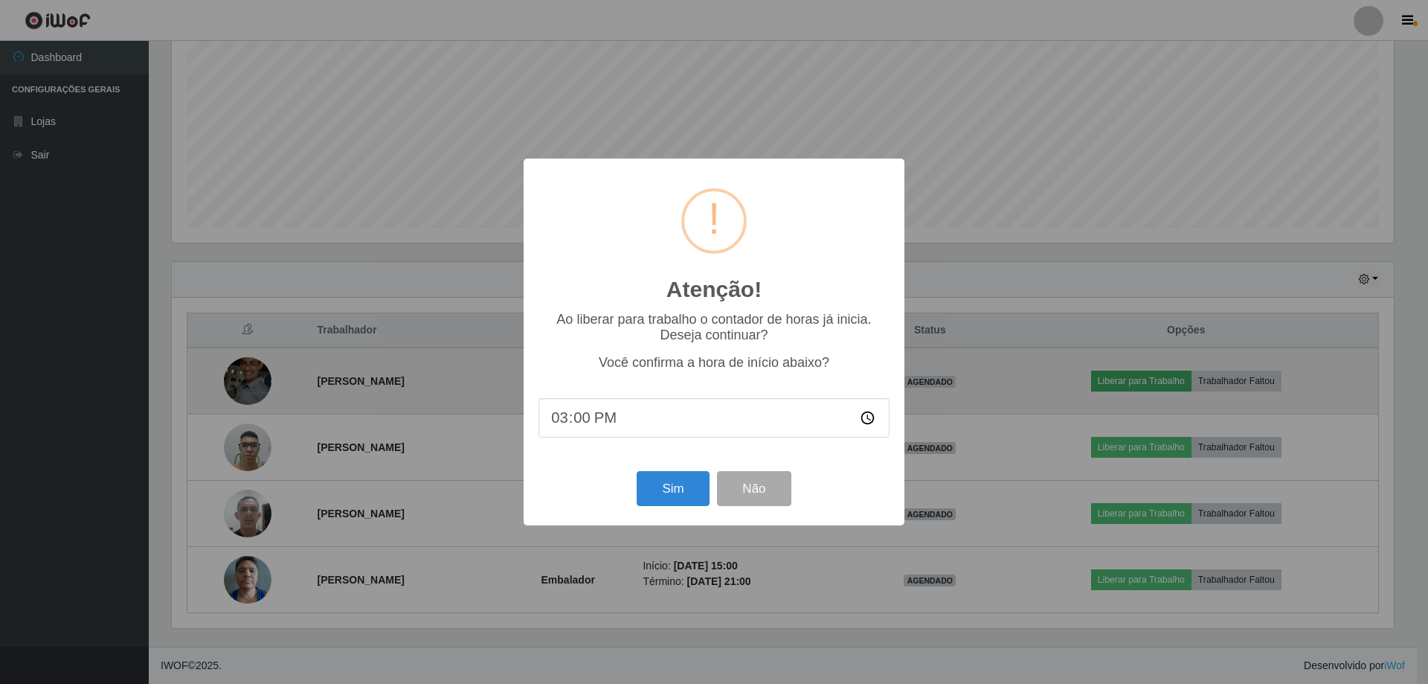
click at [1183, 373] on div "Atenção! × Ao liberar para trabalho o contador de horas já inicia. Deseja conti…" at bounding box center [714, 342] width 1428 height 684
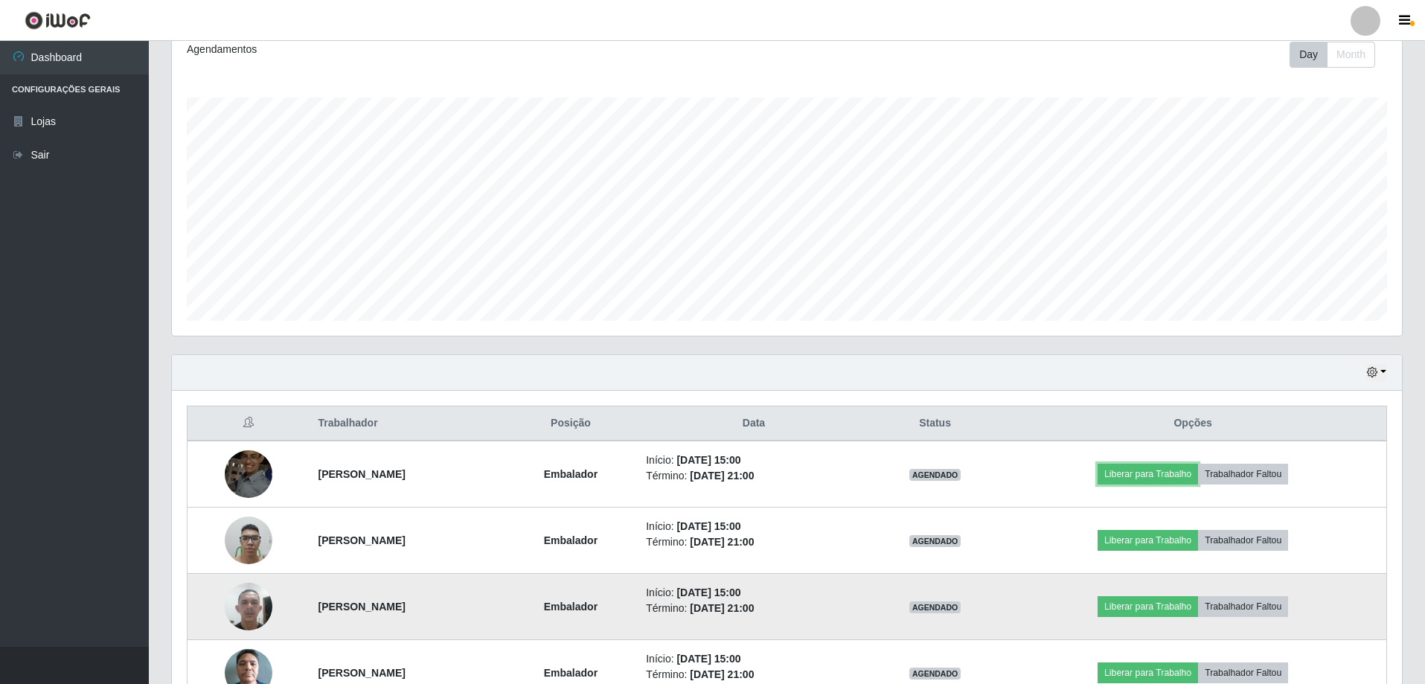
scroll to position [304, 0]
